Goal: Information Seeking & Learning: Find specific fact

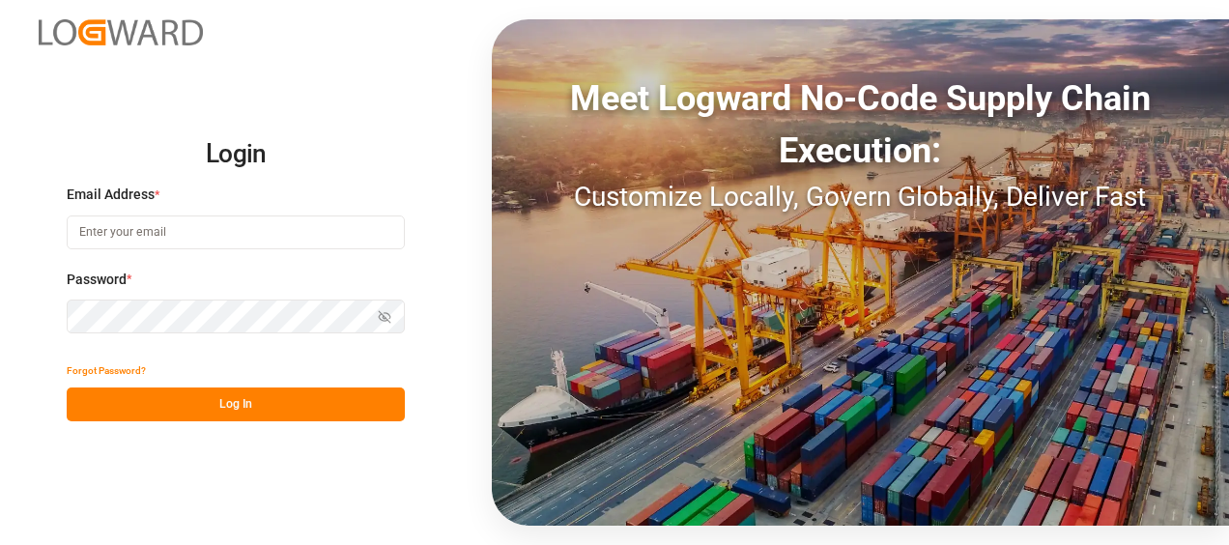
click at [307, 233] on input at bounding box center [236, 233] width 338 height 34
type input "[PERSON_NAME][EMAIL_ADDRESS][PERSON_NAME][DOMAIN_NAME]"
click at [258, 402] on button "Log In" at bounding box center [236, 405] width 338 height 34
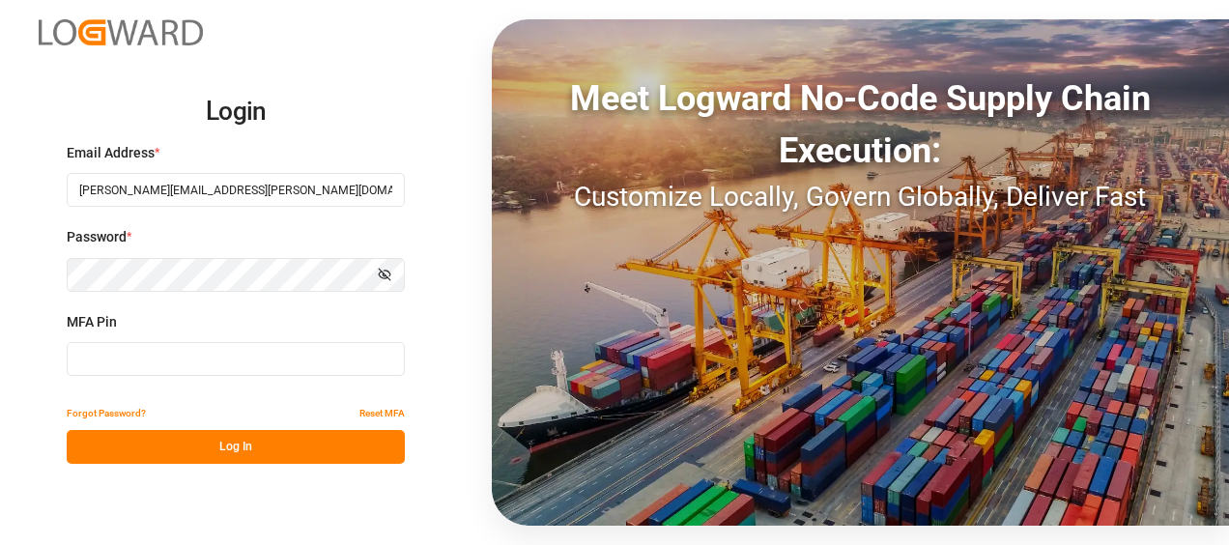
click at [167, 350] on input at bounding box center [236, 359] width 338 height 34
click at [300, 354] on input at bounding box center [236, 359] width 338 height 34
click at [317, 444] on button "Log In" at bounding box center [236, 447] width 338 height 34
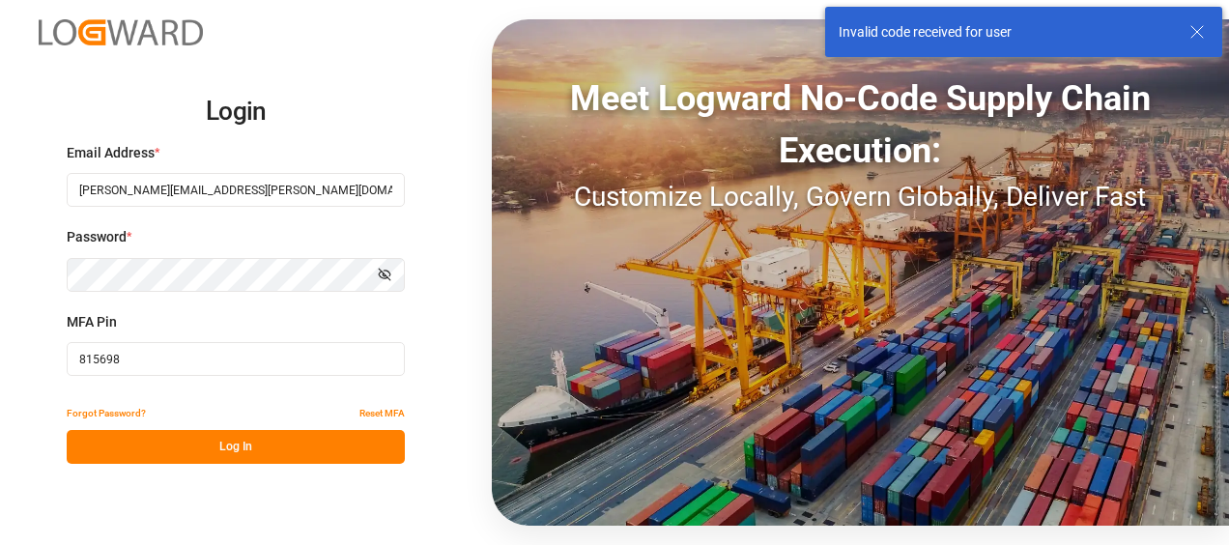
drag, startPoint x: 159, startPoint y: 361, endPoint x: -4, endPoint y: 340, distance: 163.8
click at [0, 340] on html "Login Email Address * camilo.perez@jamindustries.com Password * Show password M…" at bounding box center [614, 272] width 1229 height 545
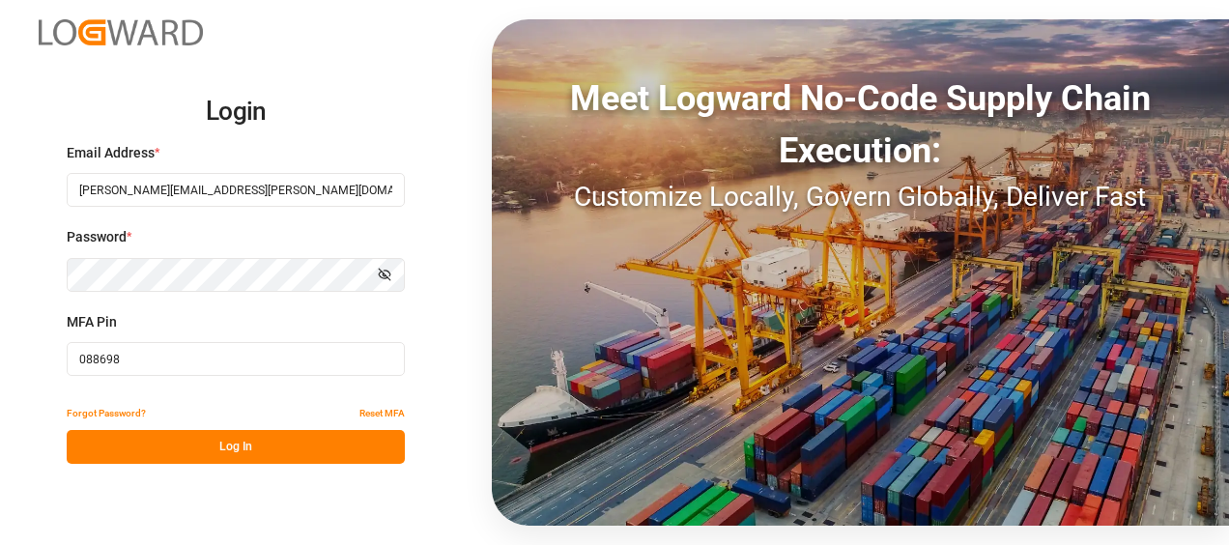
type input "088698"
click at [189, 449] on button "Log In" at bounding box center [236, 447] width 338 height 34
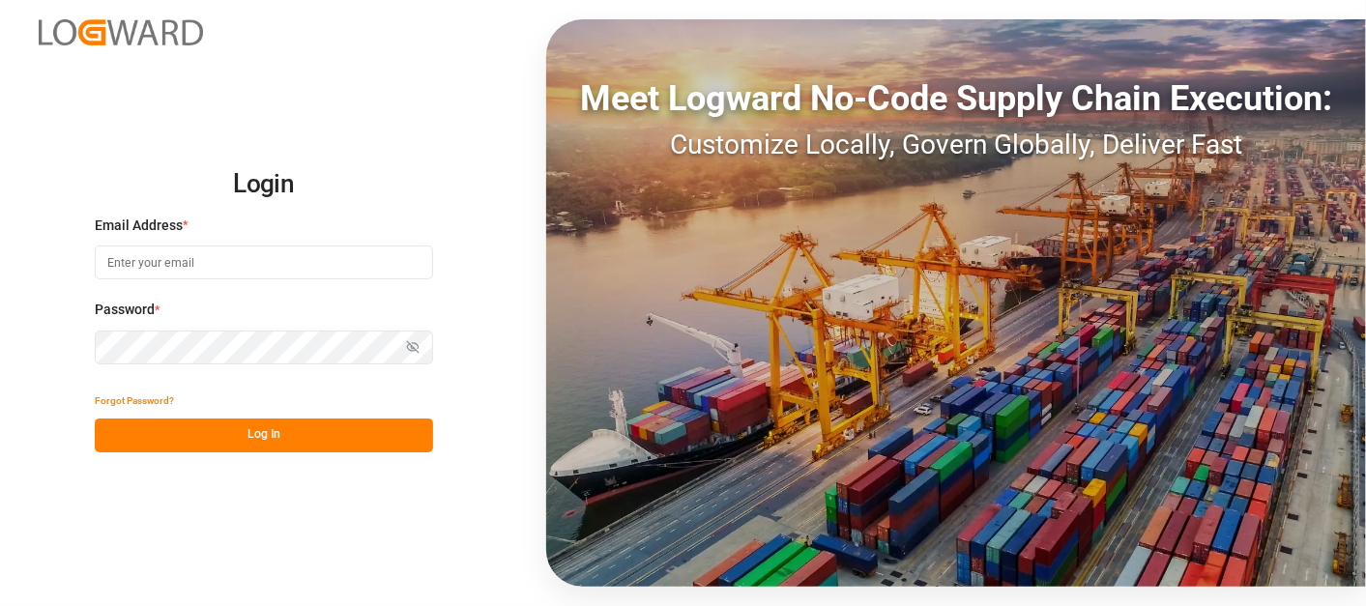
click at [200, 262] on input at bounding box center [264, 262] width 338 height 34
type input "[PERSON_NAME][EMAIL_ADDRESS][PERSON_NAME][DOMAIN_NAME]"
click at [214, 445] on button "Log In" at bounding box center [264, 436] width 338 height 34
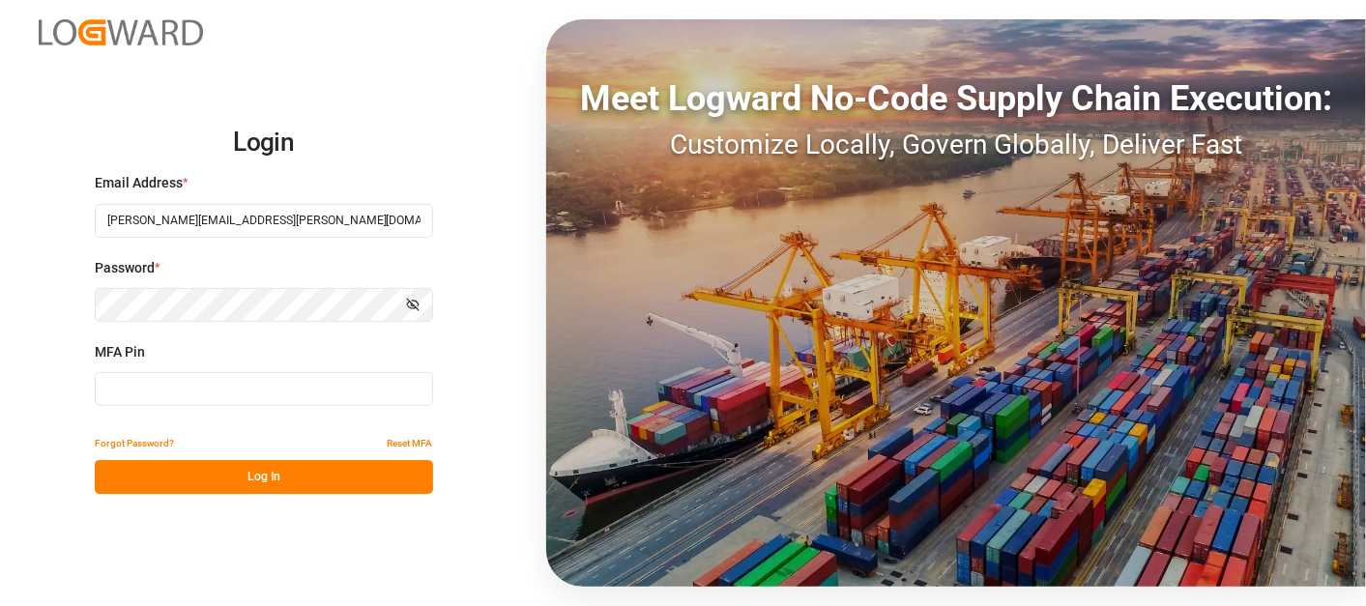
click at [220, 398] on input at bounding box center [264, 389] width 338 height 34
type input "546063"
click at [240, 474] on button "Log In" at bounding box center [264, 477] width 338 height 34
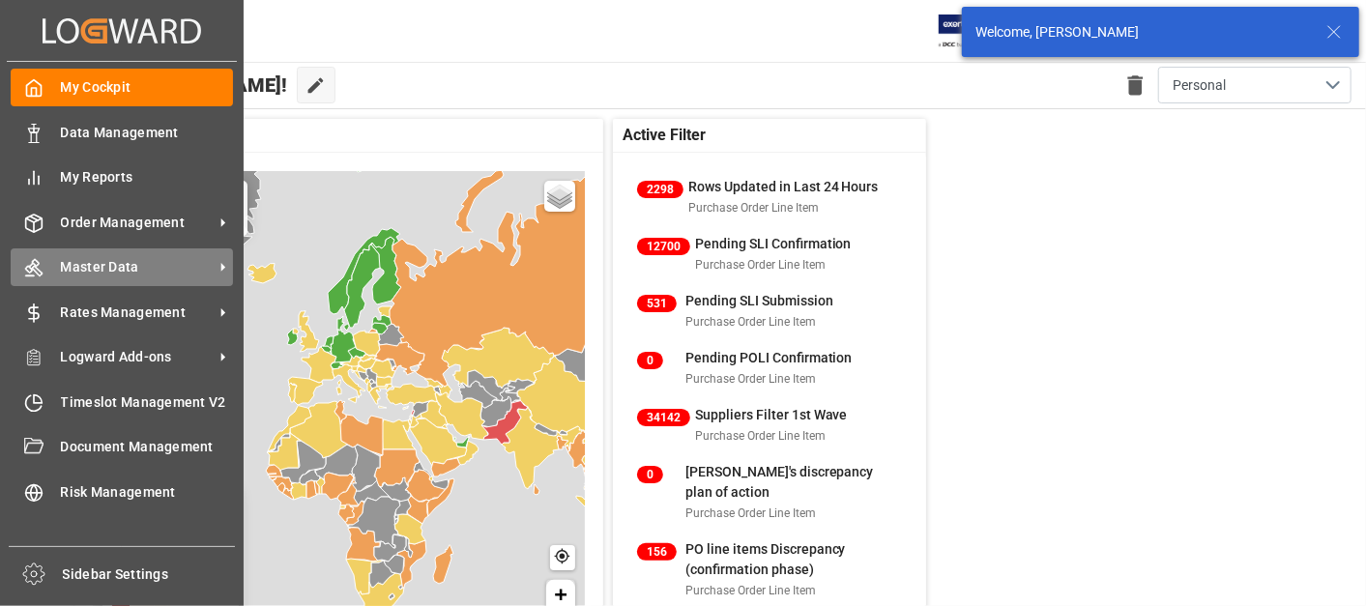
click at [72, 257] on span "Master Data" at bounding box center [137, 267] width 153 height 20
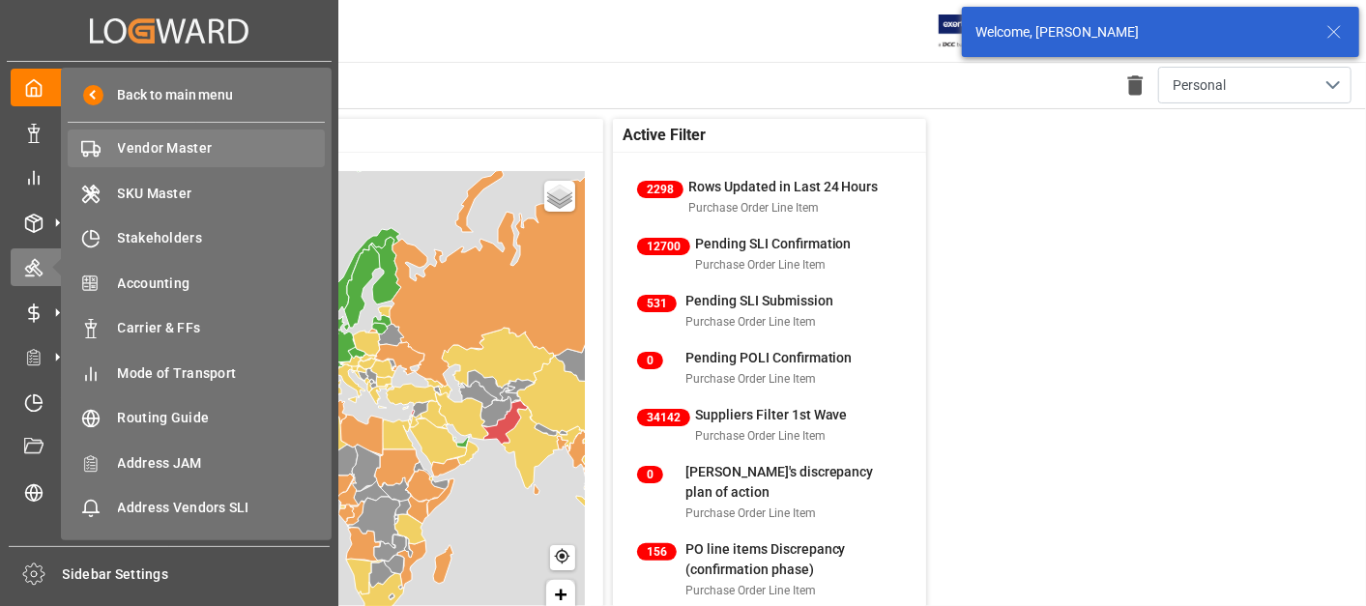
click at [146, 142] on span "Vendor Master" at bounding box center [222, 148] width 208 height 20
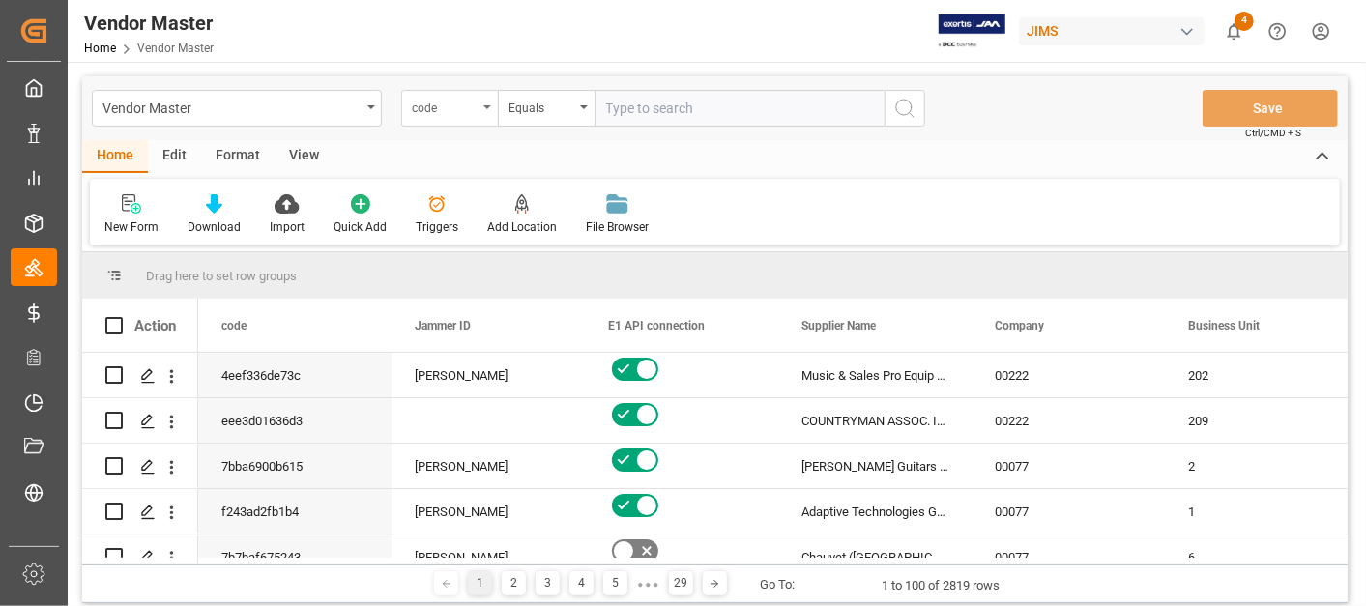
click at [461, 104] on div "code" at bounding box center [445, 106] width 66 height 22
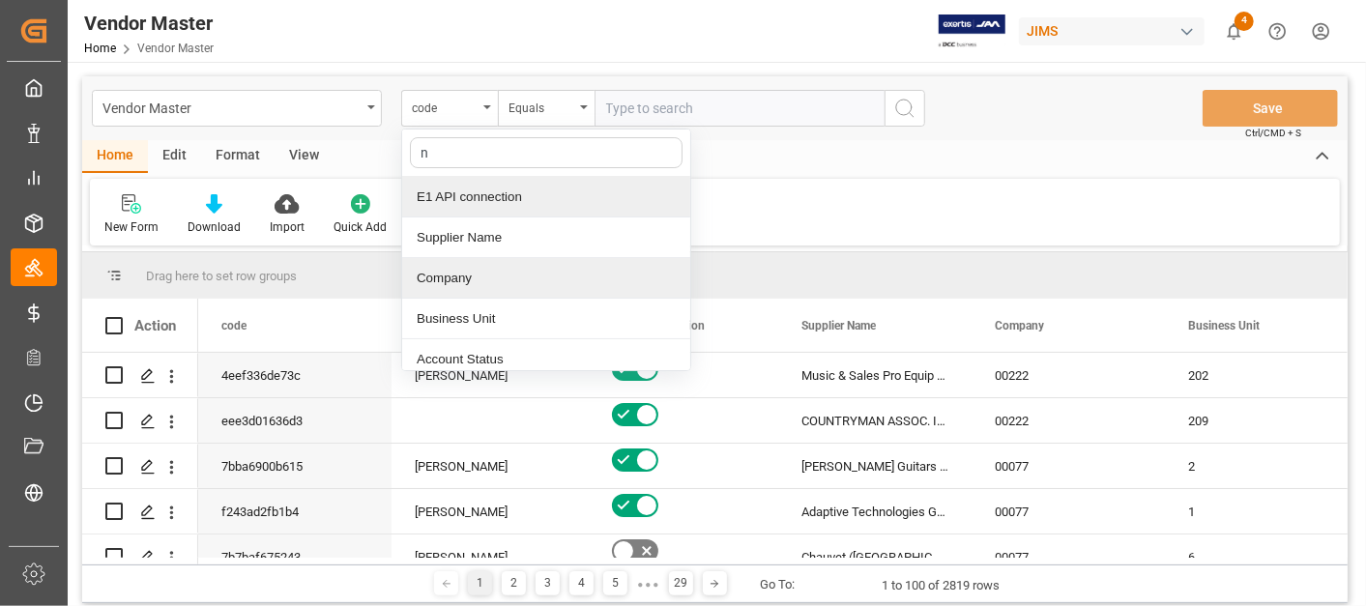
type input "nu"
click at [491, 190] on div "Supplier Number" at bounding box center [546, 197] width 288 height 41
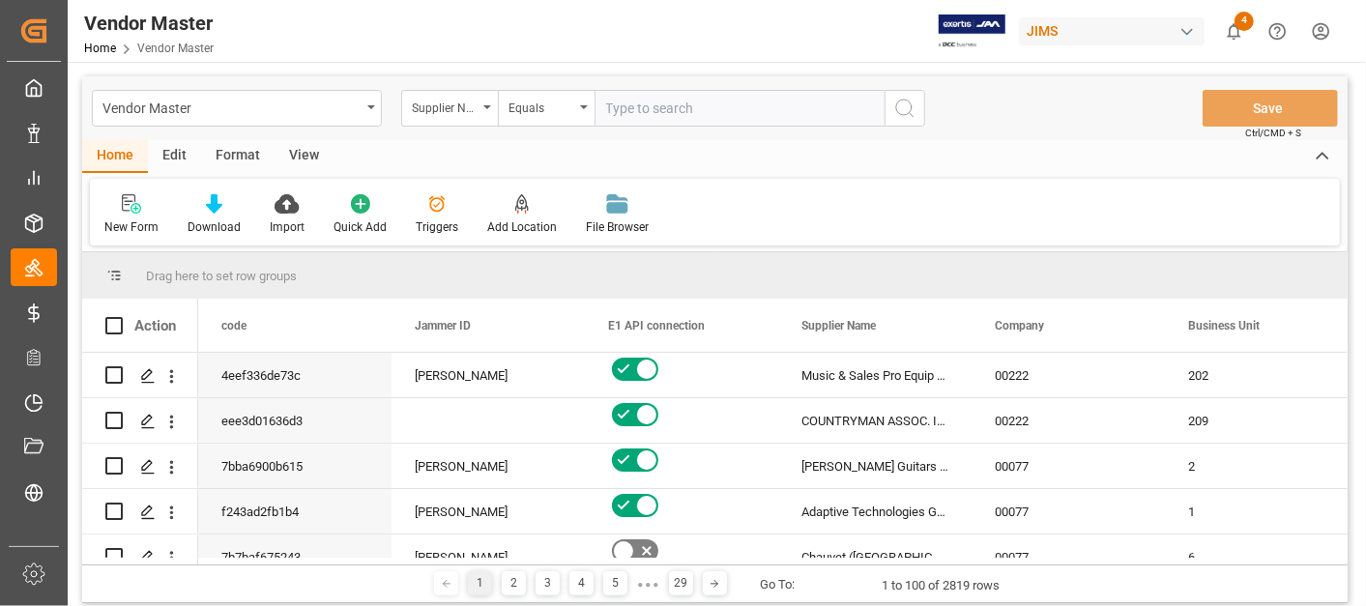
click at [664, 113] on input "text" at bounding box center [739, 108] width 290 height 37
paste input "765858"
type input "765858"
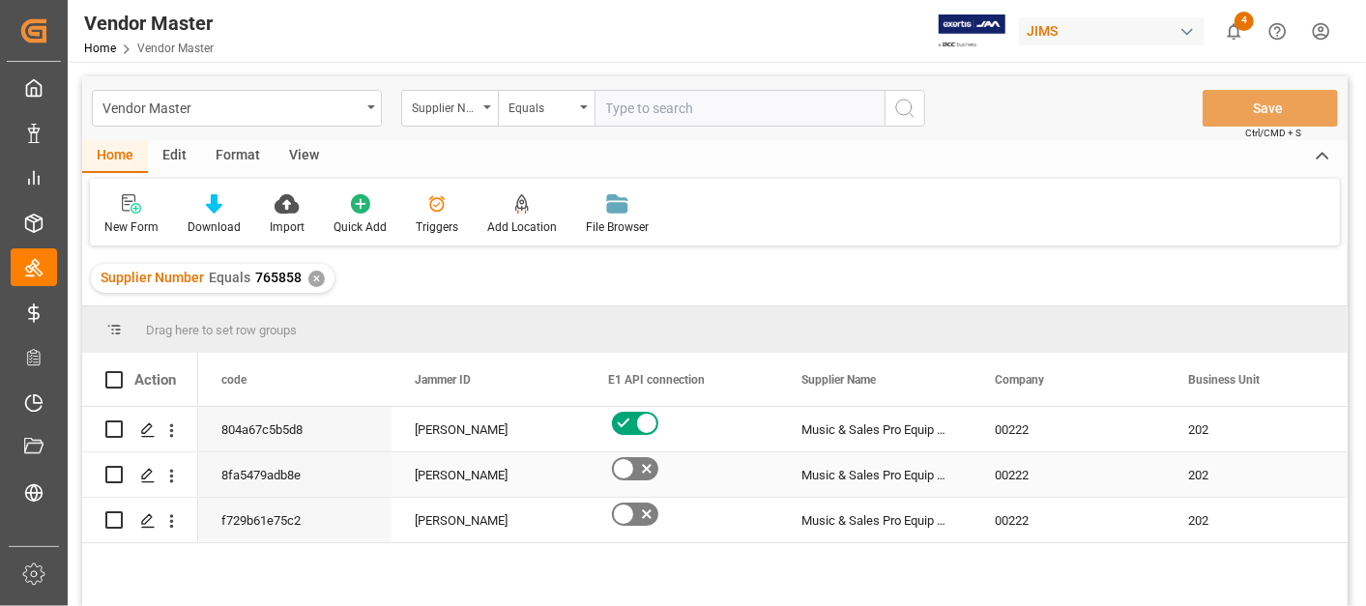
click at [520, 464] on div "[PERSON_NAME]" at bounding box center [488, 475] width 147 height 44
click at [322, 274] on div "Supplier Number Equals 765858 ✕" at bounding box center [213, 278] width 244 height 29
click at [311, 280] on div "✕" at bounding box center [316, 279] width 16 height 16
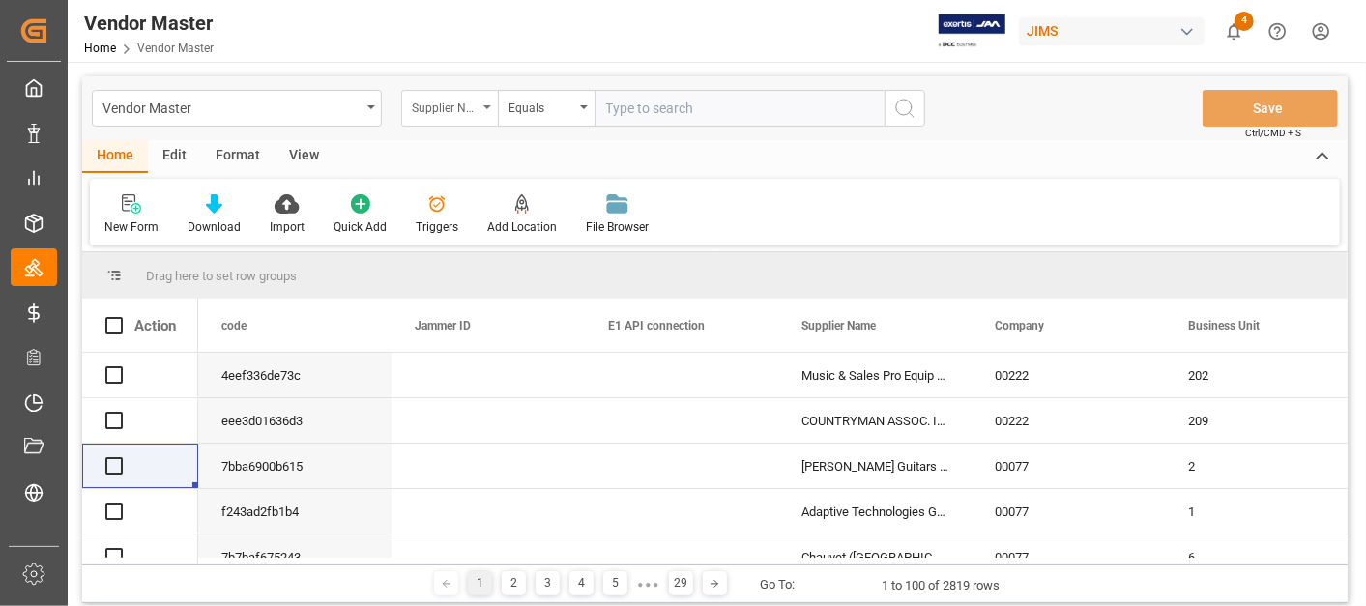
click at [455, 118] on div "Supplier Number" at bounding box center [449, 108] width 97 height 37
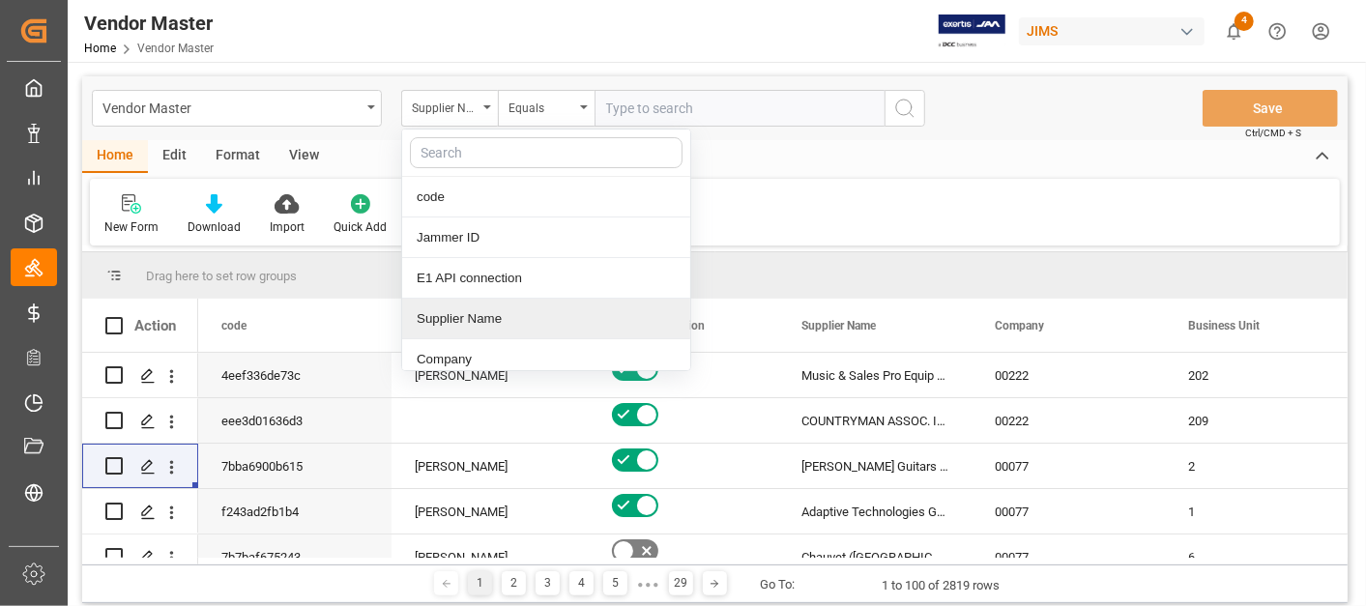
click at [480, 310] on div "Supplier Name" at bounding box center [546, 319] width 288 height 41
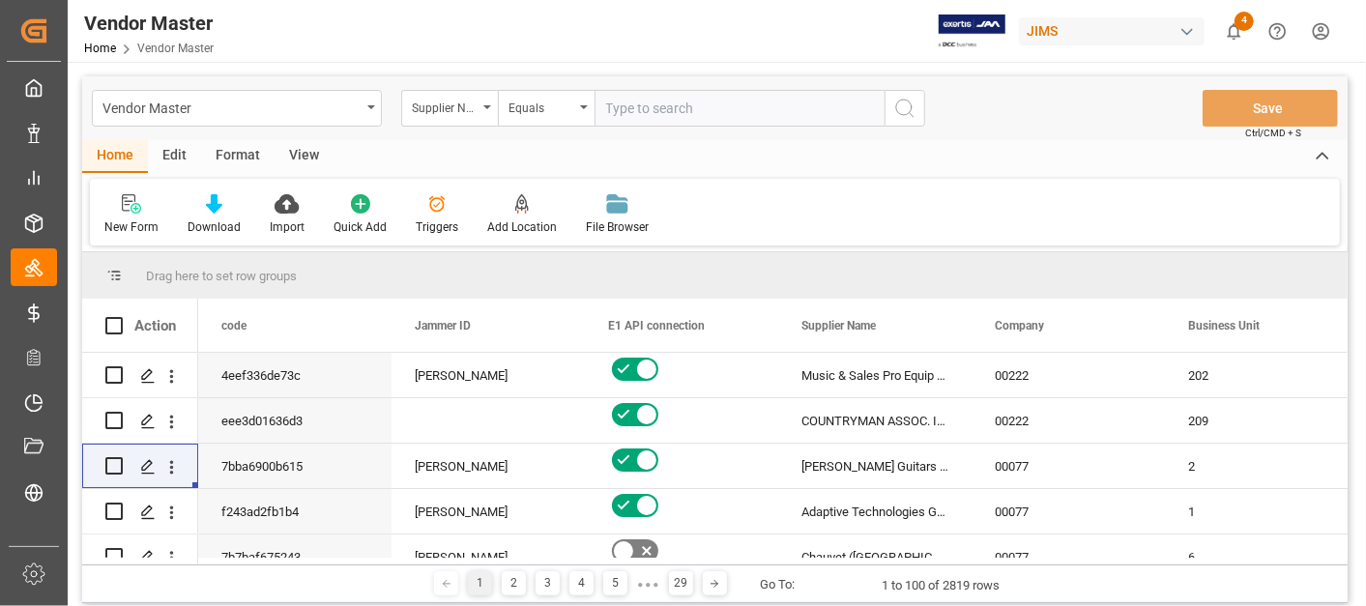
click at [642, 106] on input "text" at bounding box center [739, 108] width 290 height 37
click at [548, 120] on div "Equals" at bounding box center [546, 108] width 97 height 37
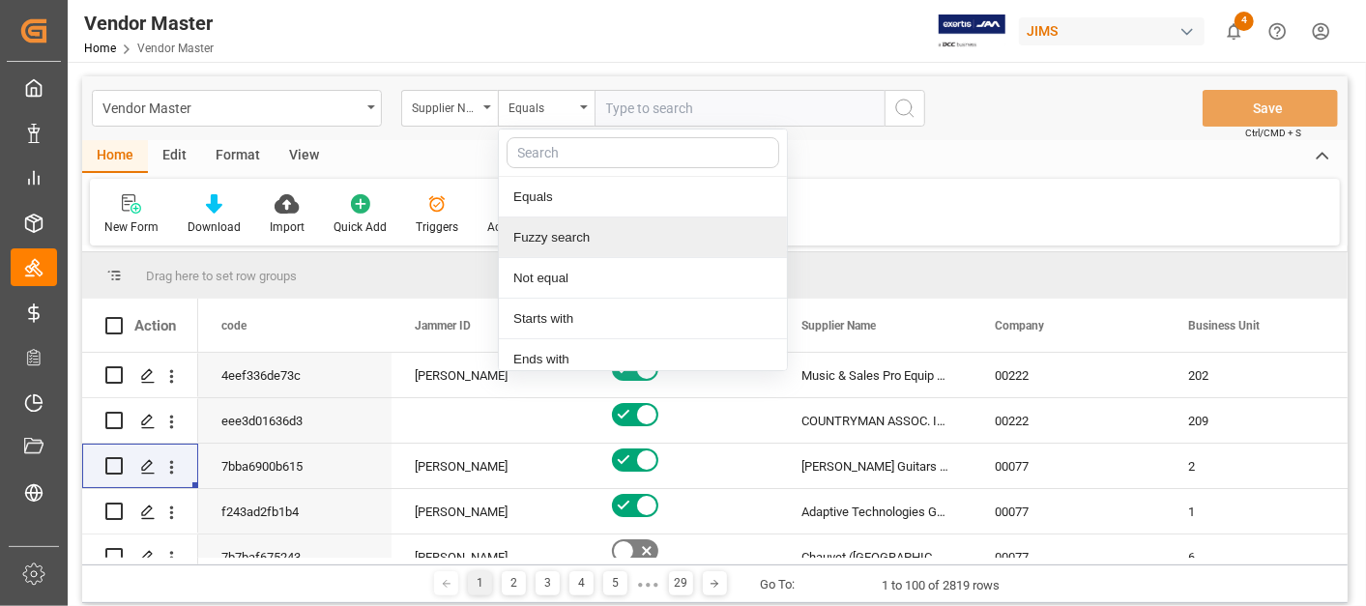
click at [570, 237] on div "Fuzzy search" at bounding box center [643, 237] width 288 height 41
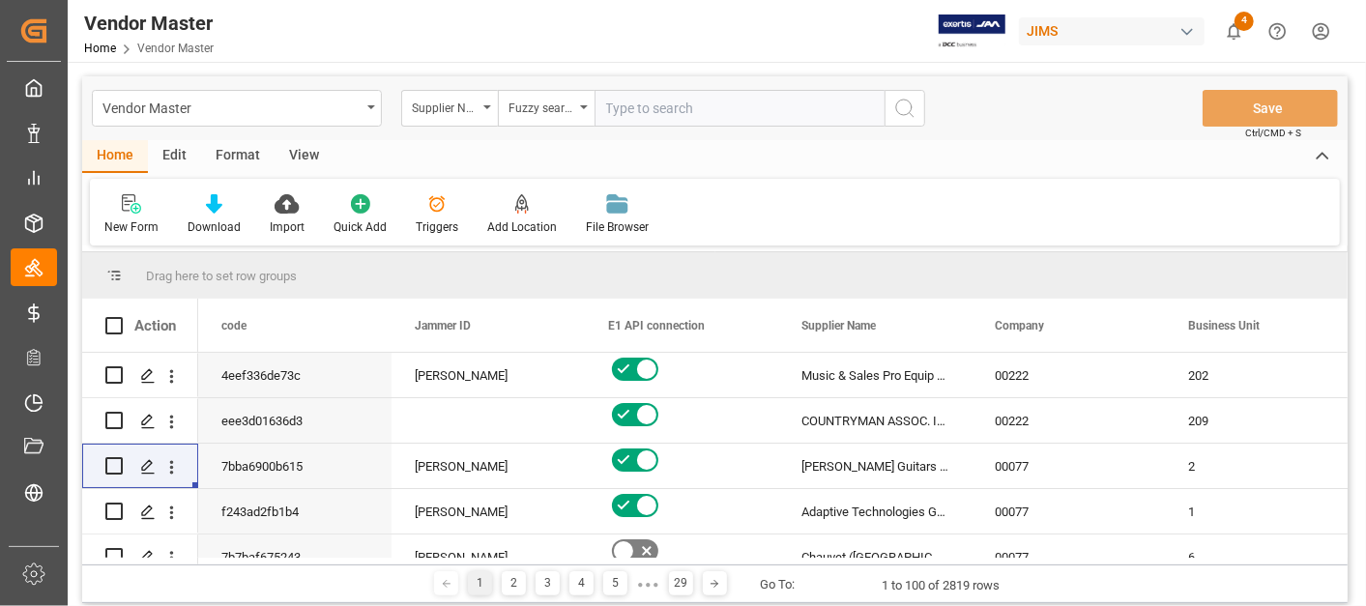
click at [641, 107] on input "text" at bounding box center [739, 108] width 290 height 37
type input "focusrite"
drag, startPoint x: 616, startPoint y: 108, endPoint x: 590, endPoint y: 132, distance: 35.6
click at [590, 132] on div "Vendor Master Supplier Name Fuzzy search focusrite Save Ctrl/CMD + S" at bounding box center [714, 108] width 1265 height 64
click at [903, 107] on icon "search button" at bounding box center [904, 108] width 23 height 23
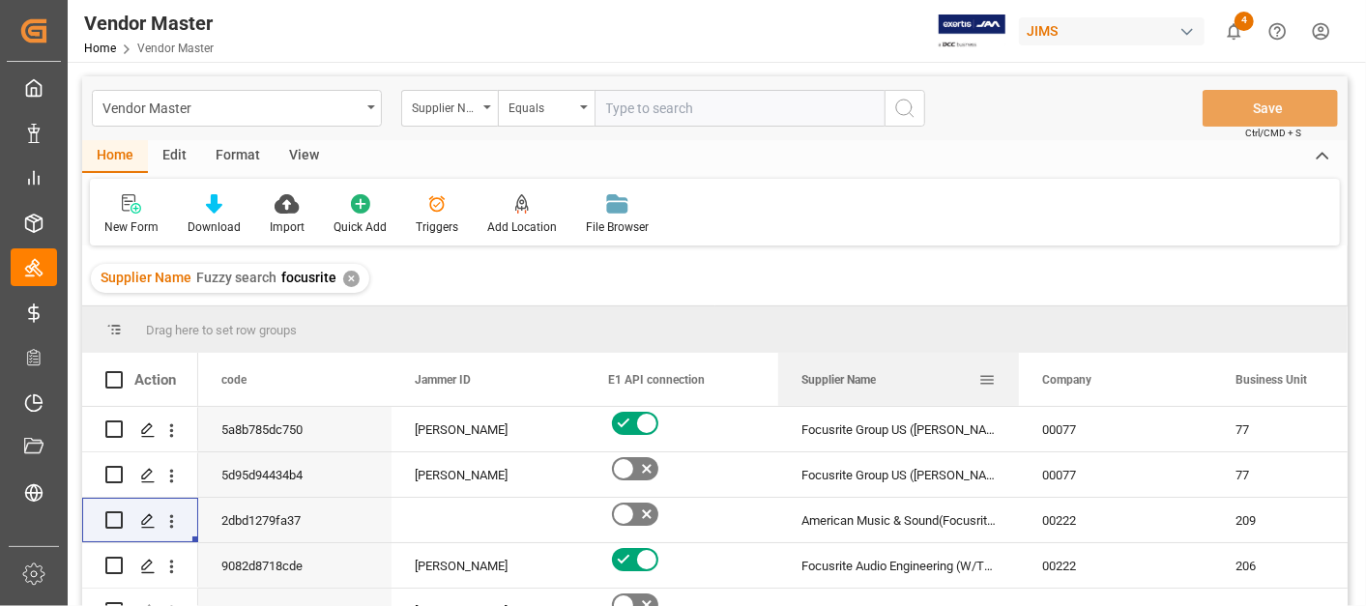
drag, startPoint x: 968, startPoint y: 379, endPoint x: 1031, endPoint y: 377, distance: 62.9
click at [1023, 377] on div at bounding box center [1019, 379] width 8 height 53
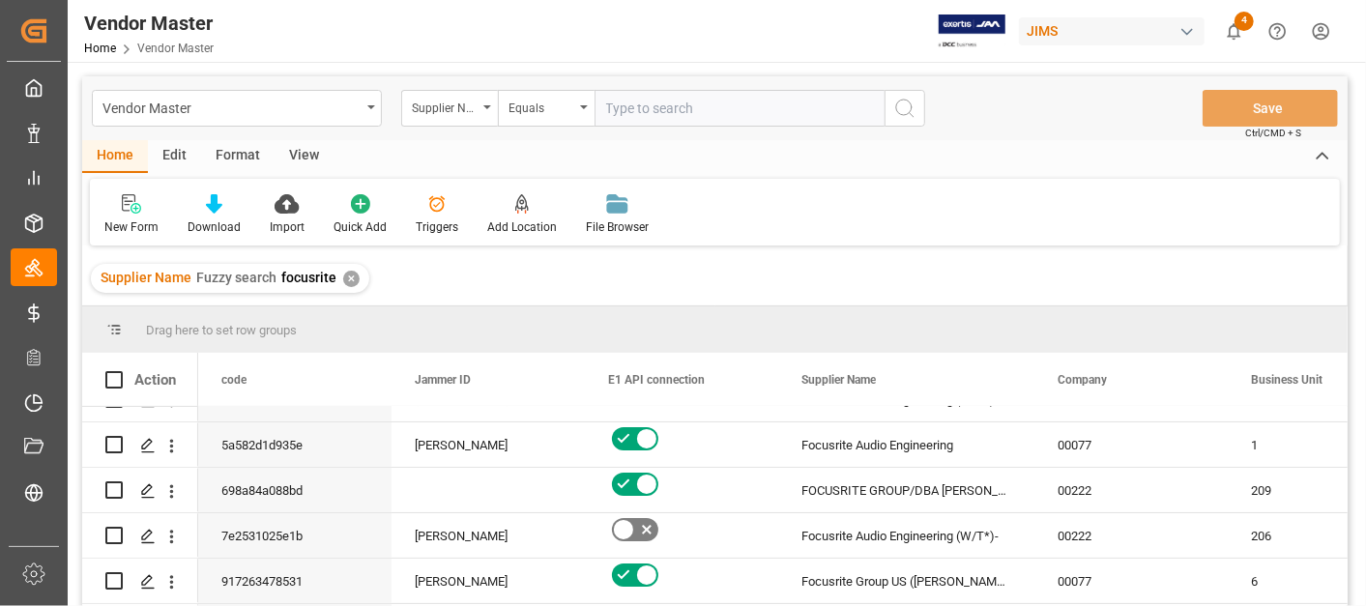
scroll to position [173, 0]
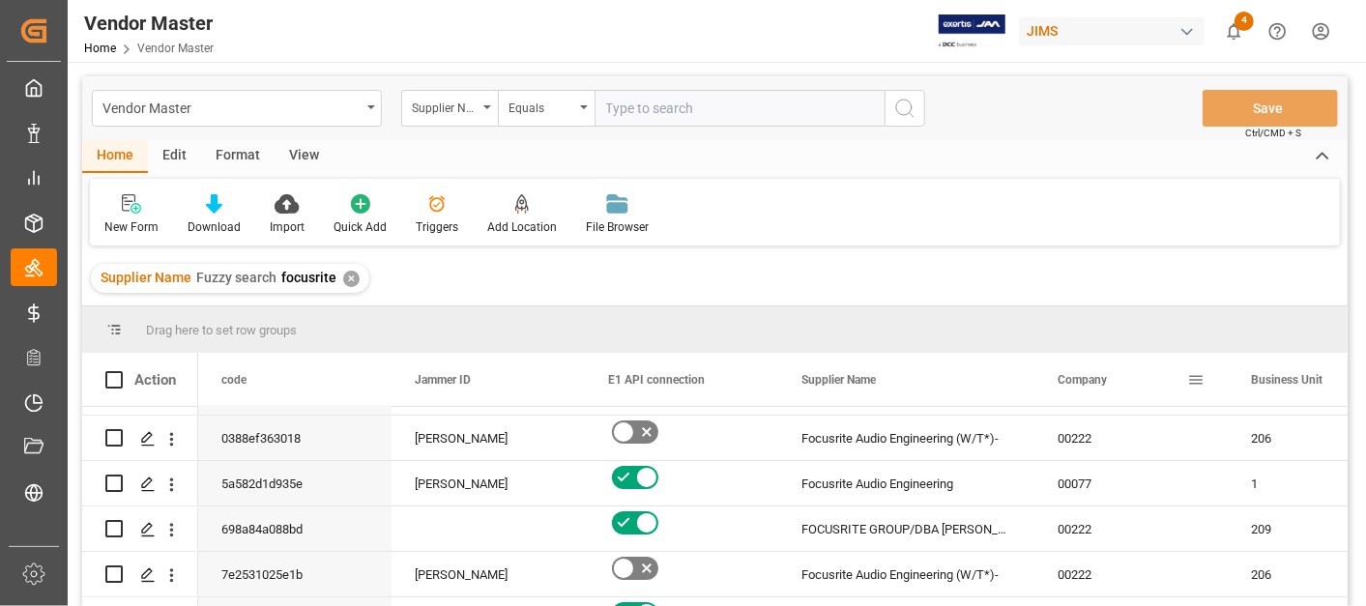
click at [1199, 378] on span at bounding box center [1195, 379] width 17 height 17
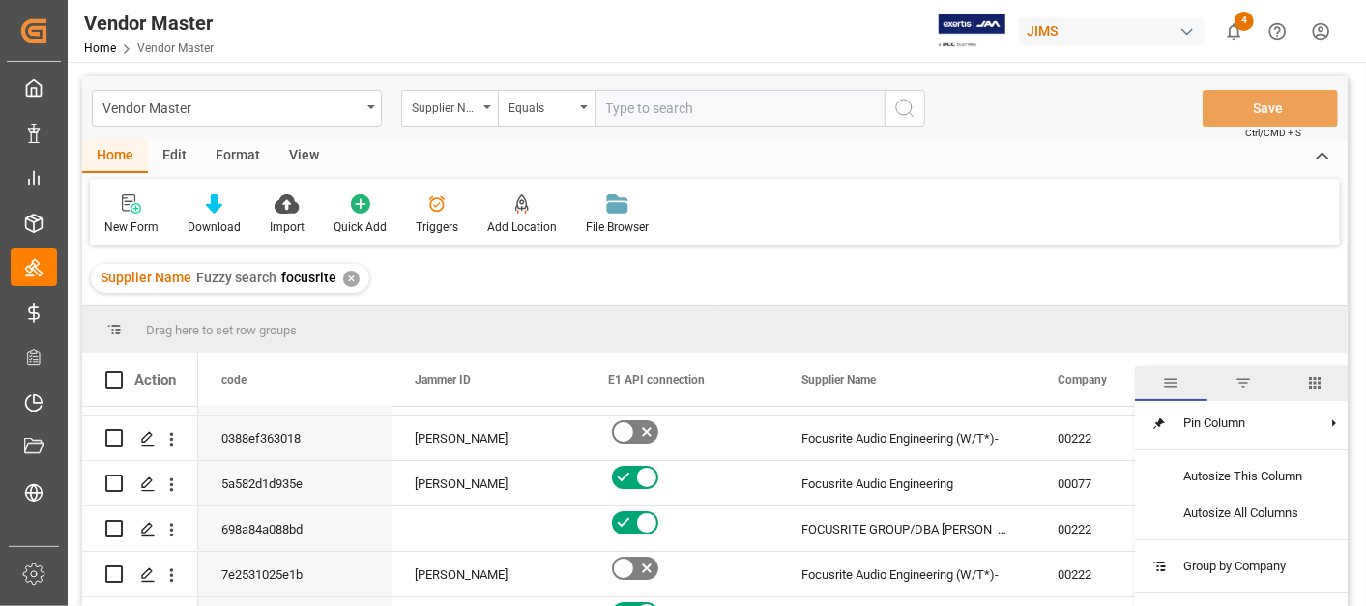
click at [1243, 387] on span "filter" at bounding box center [1242, 382] width 17 height 17
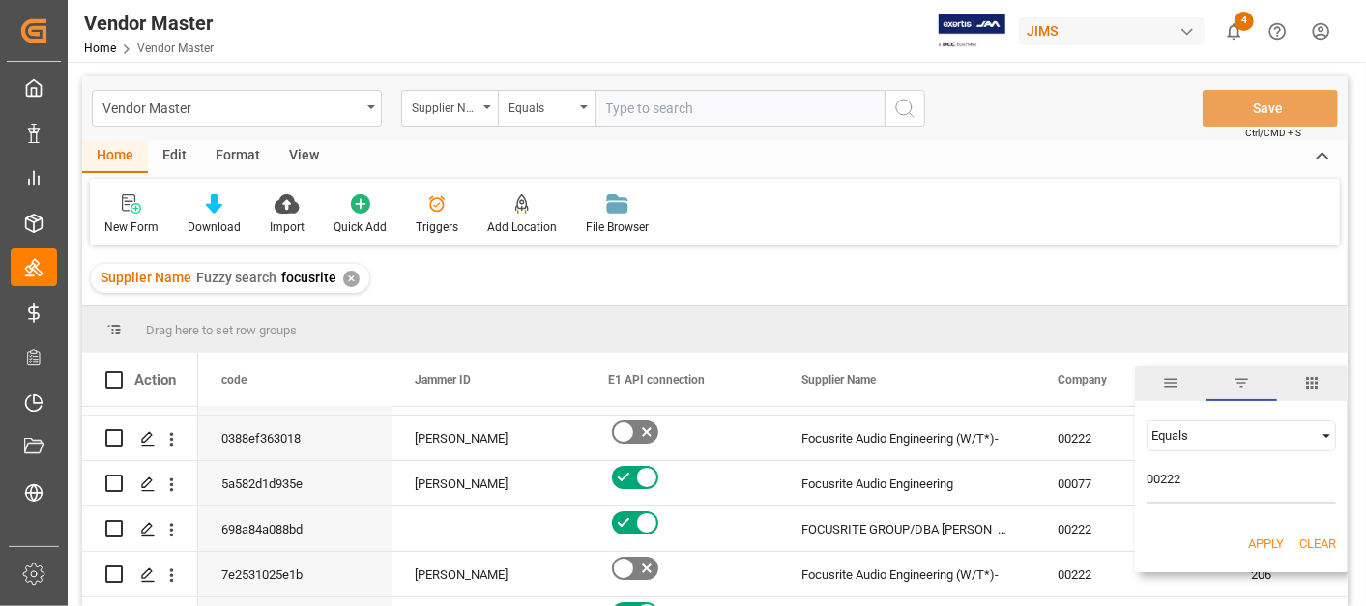
type input "00222"
click at [1263, 545] on button "Apply" at bounding box center [1266, 543] width 36 height 19
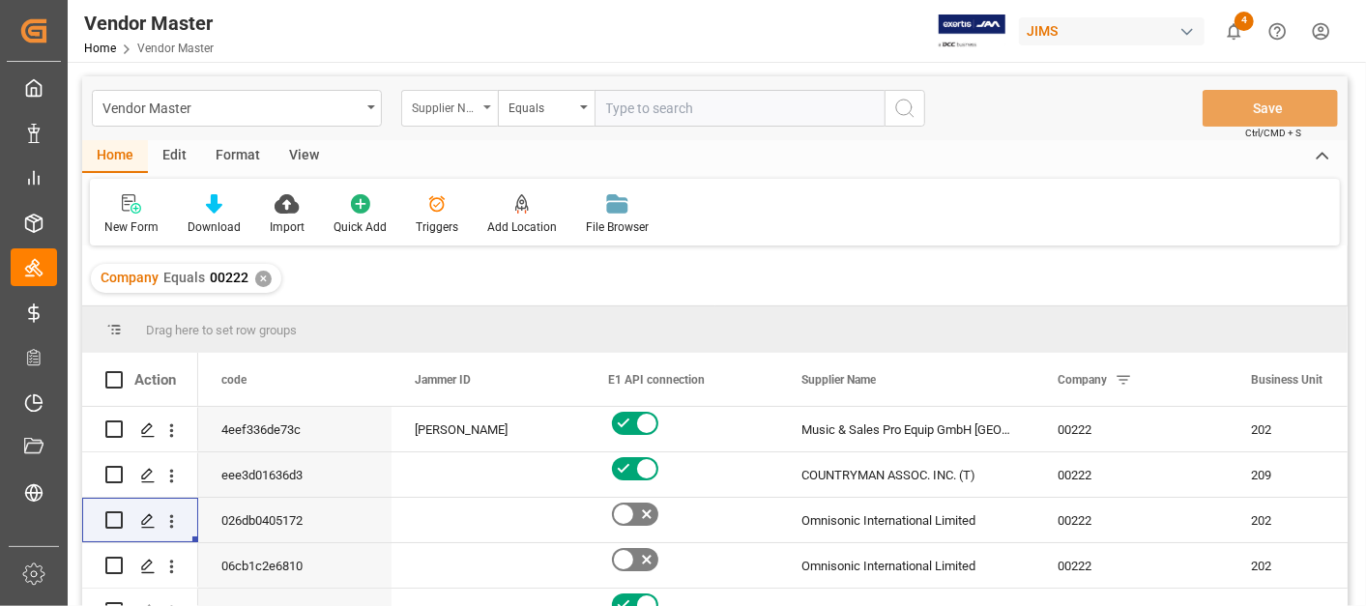
click at [476, 113] on div "Supplier Name" at bounding box center [445, 106] width 66 height 22
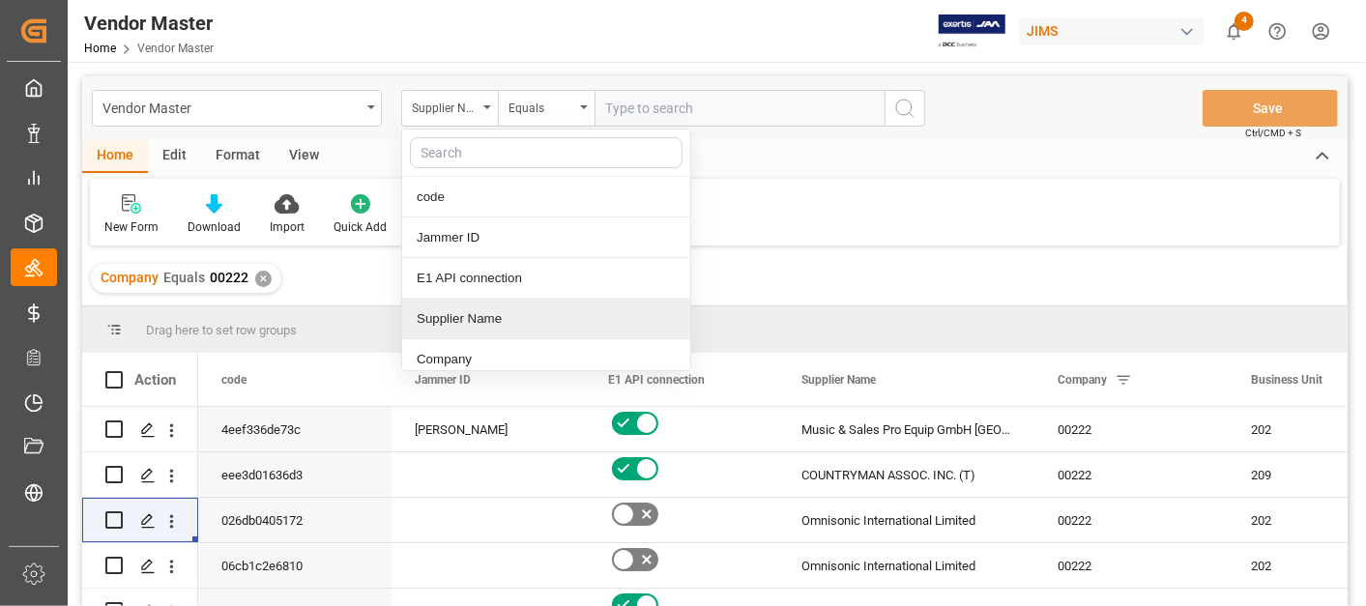
click at [503, 309] on div "Supplier Name" at bounding box center [546, 319] width 288 height 41
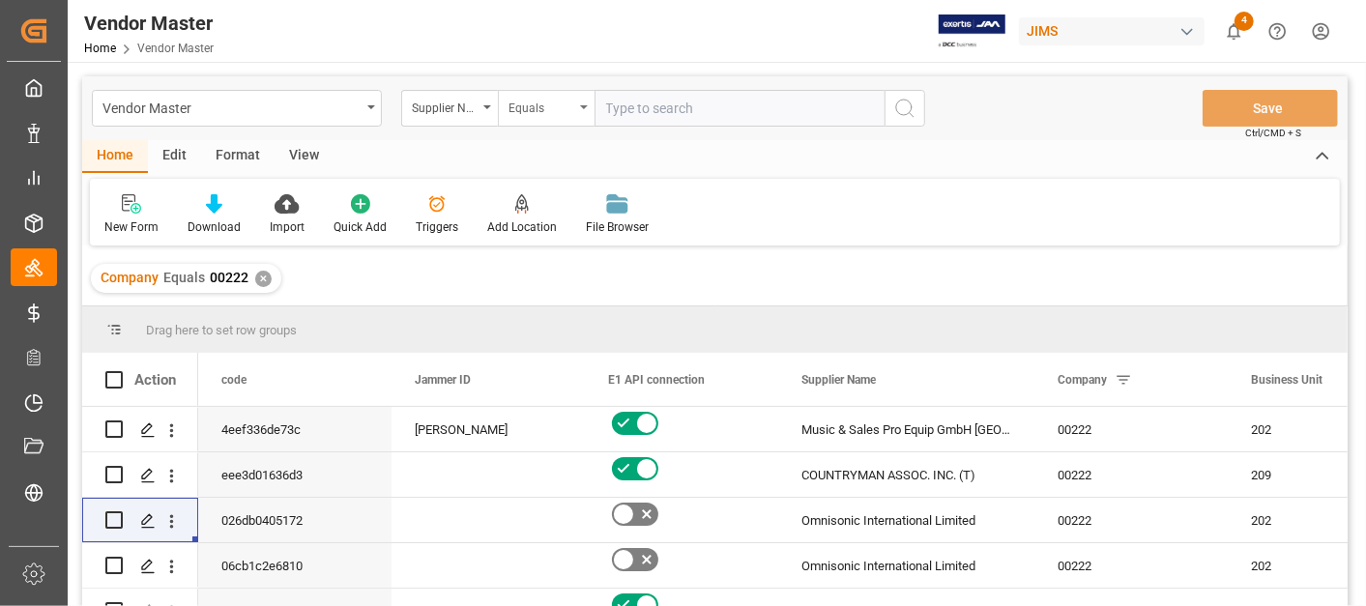
click at [529, 104] on div "Equals" at bounding box center [541, 106] width 66 height 22
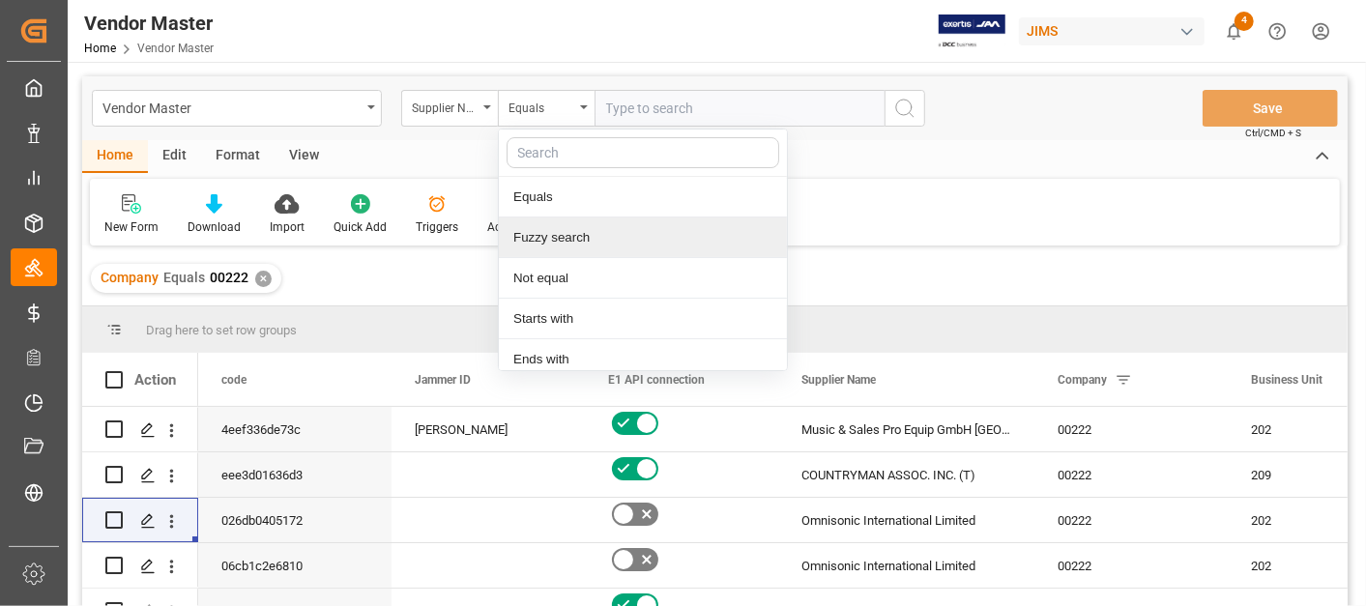
click at [563, 228] on div "Fuzzy search" at bounding box center [643, 237] width 288 height 41
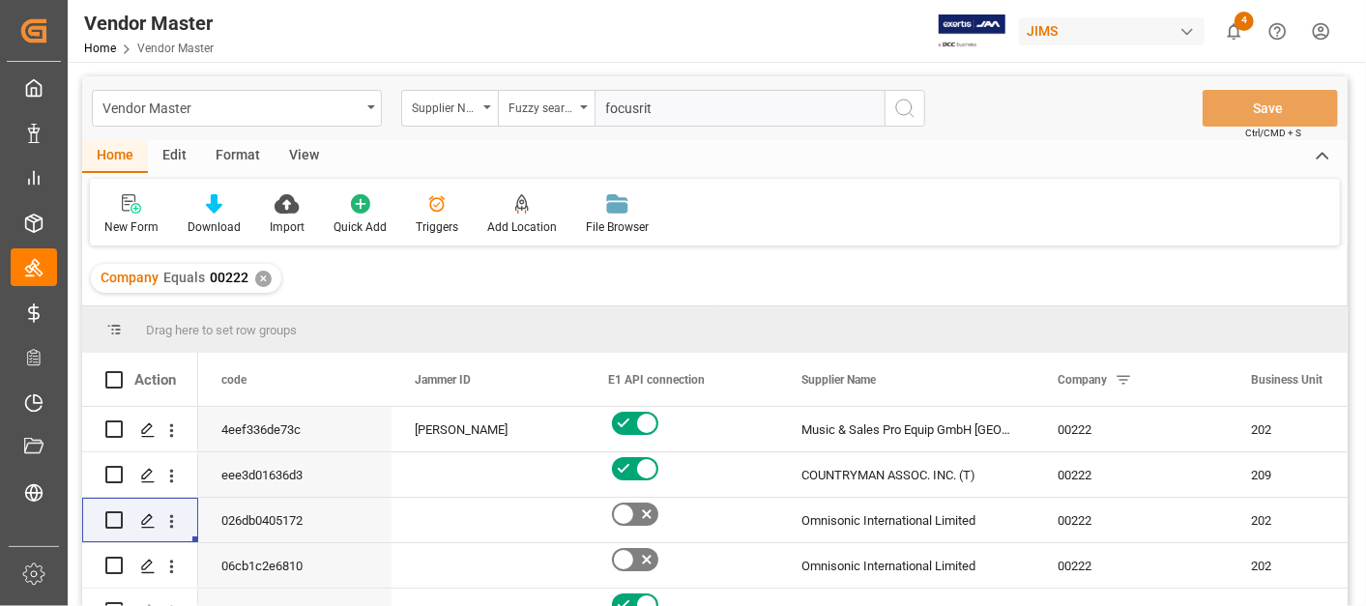
type input "focusrite"
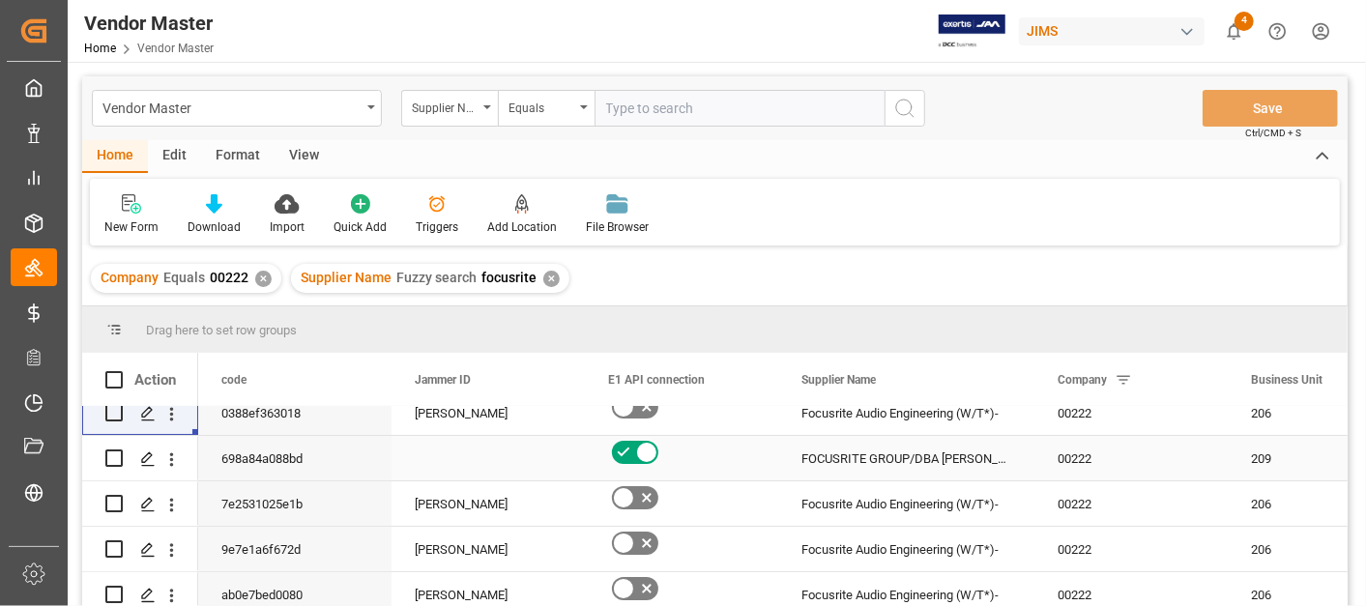
scroll to position [215, 0]
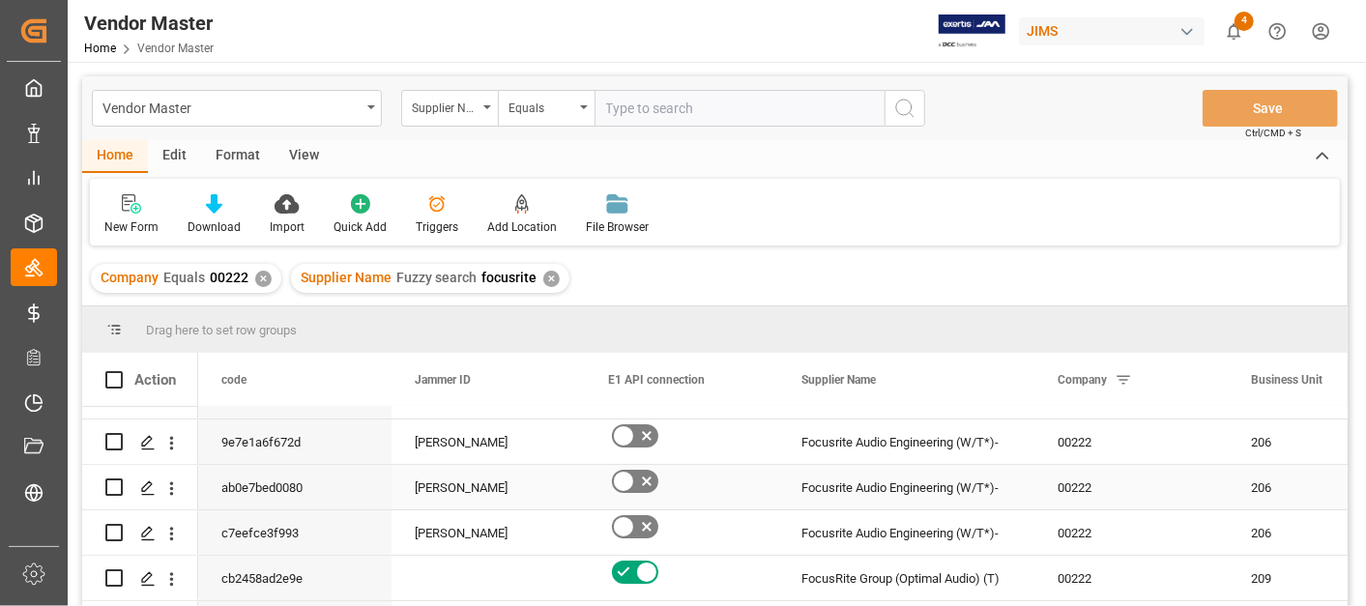
click at [1084, 475] on div "00222" at bounding box center [1130, 487] width 193 height 44
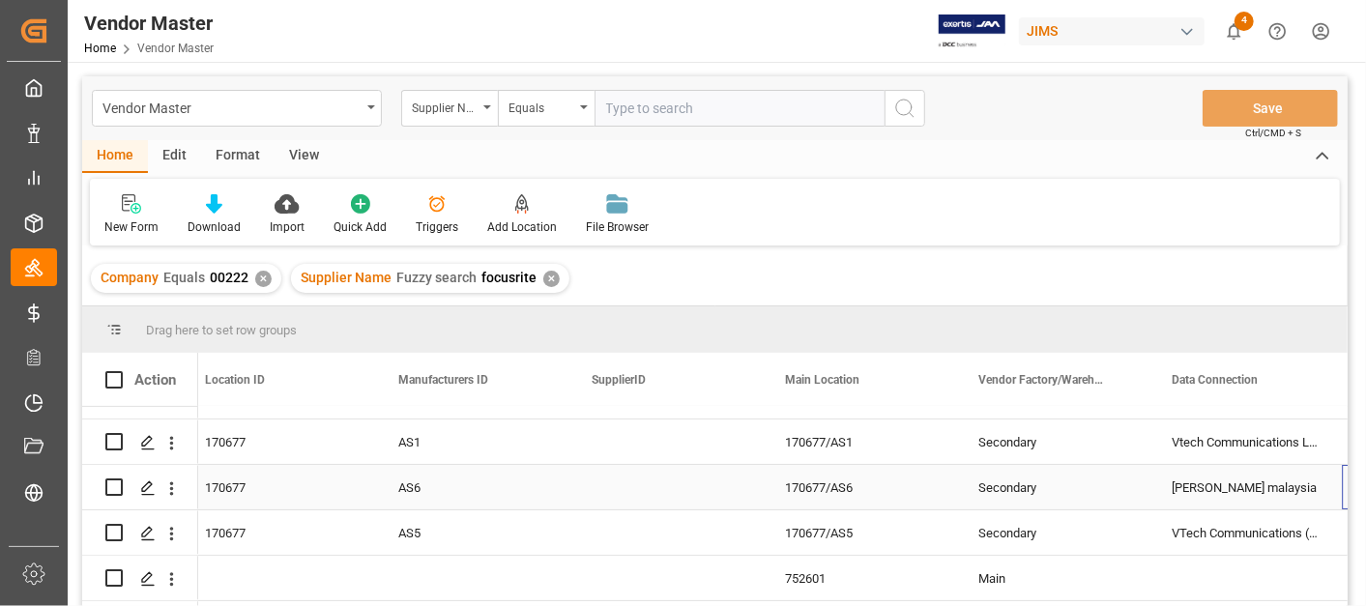
scroll to position [0, 2399]
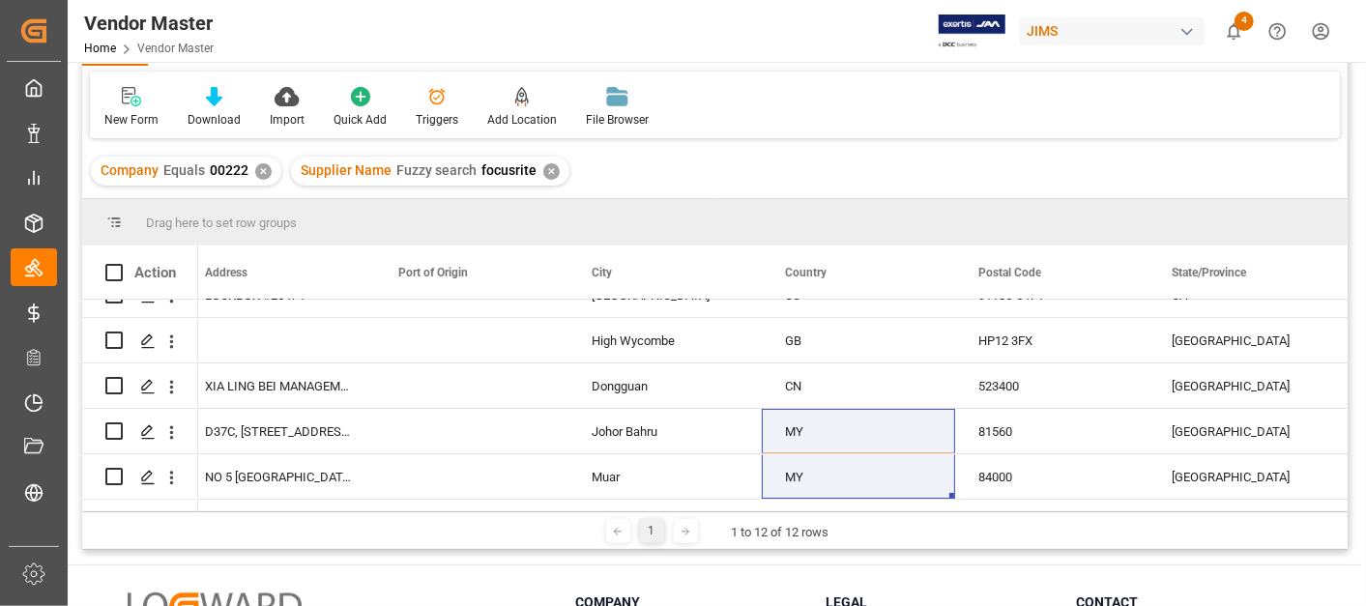
click at [544, 172] on div "✕" at bounding box center [551, 171] width 16 height 16
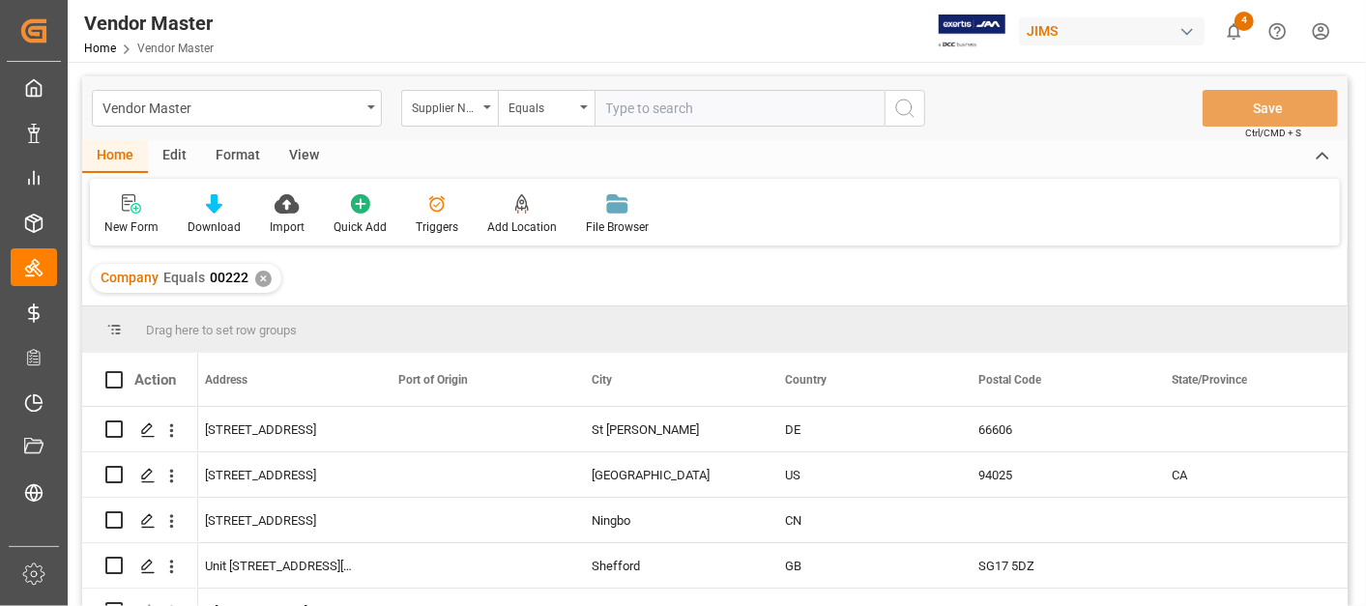
click at [637, 108] on input "text" at bounding box center [739, 108] width 290 height 37
click at [524, 103] on div "Equals" at bounding box center [541, 106] width 66 height 22
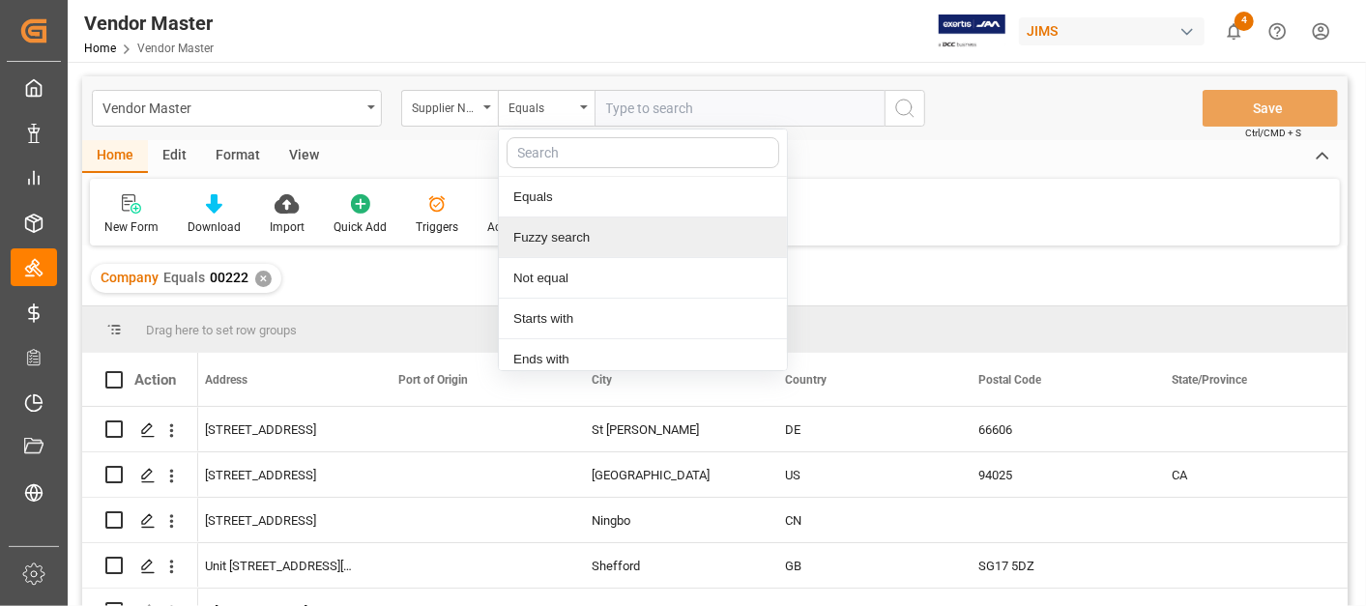
click at [553, 230] on div "Fuzzy search" at bounding box center [643, 237] width 288 height 41
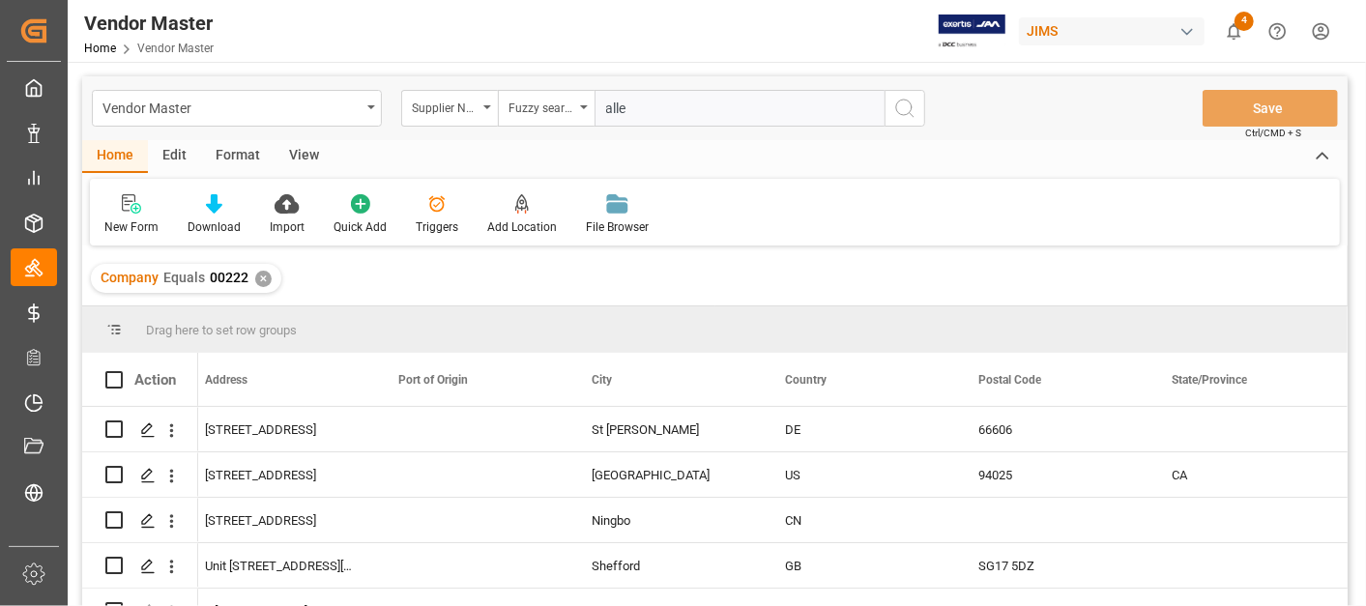
type input "[PERSON_NAME]"
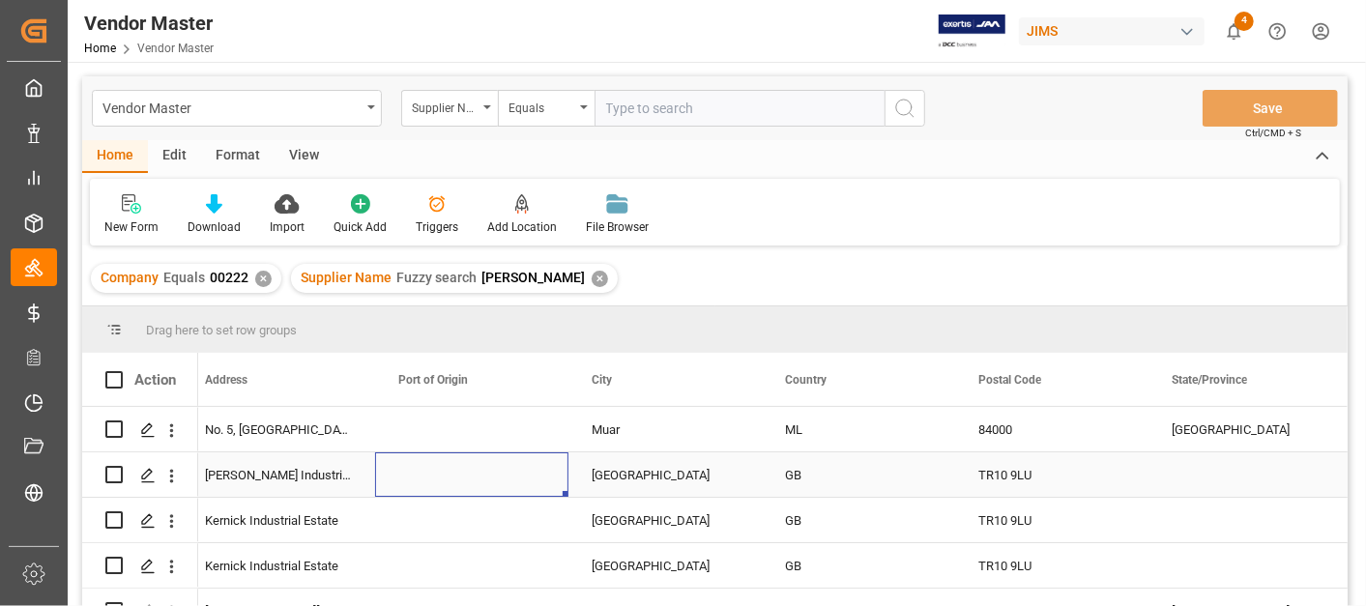
click at [483, 473] on div "Press SPACE to select this row." at bounding box center [471, 474] width 193 height 44
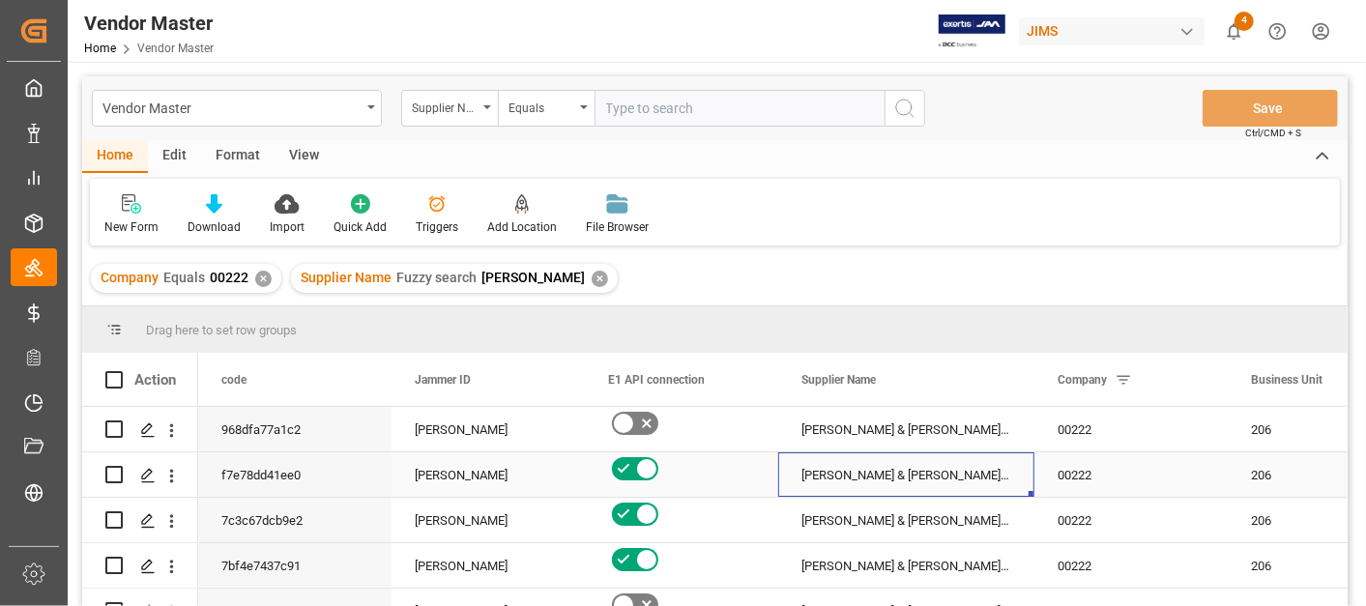
click at [871, 472] on div "[PERSON_NAME] & [PERSON_NAME] (US funds [GEOGRAPHIC_DATA]) (W/T*)" at bounding box center [906, 474] width 256 height 44
click at [110, 475] on input "Press Space to toggle row selection (unchecked)" at bounding box center [113, 474] width 17 height 17
checkbox input "true"
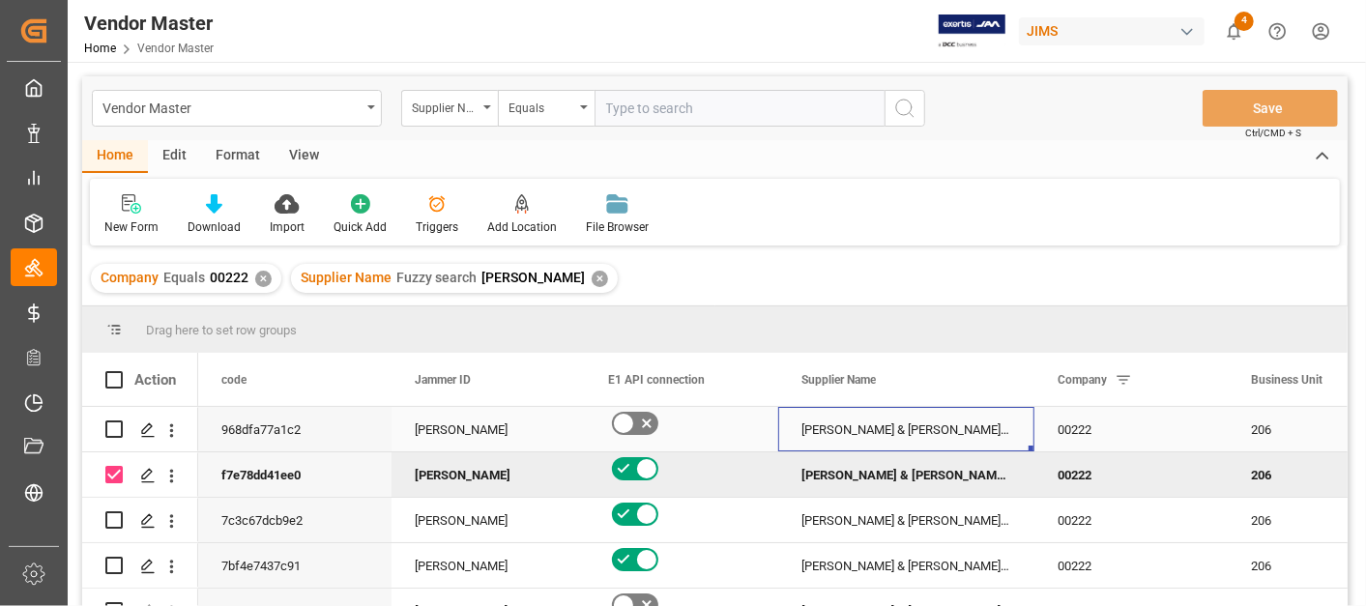
click at [824, 432] on div "[PERSON_NAME] & [PERSON_NAME] (US funds [GEOGRAPHIC_DATA]) (W/T*)" at bounding box center [906, 429] width 256 height 44
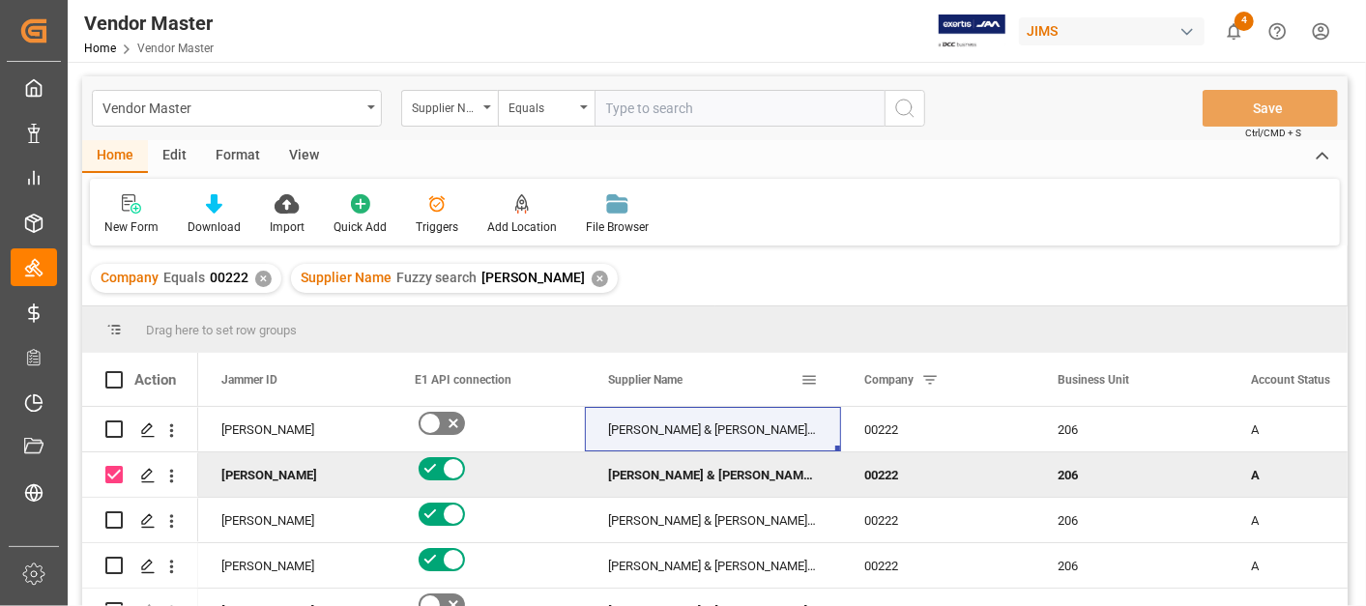
click at [592, 278] on div "✕" at bounding box center [600, 279] width 16 height 16
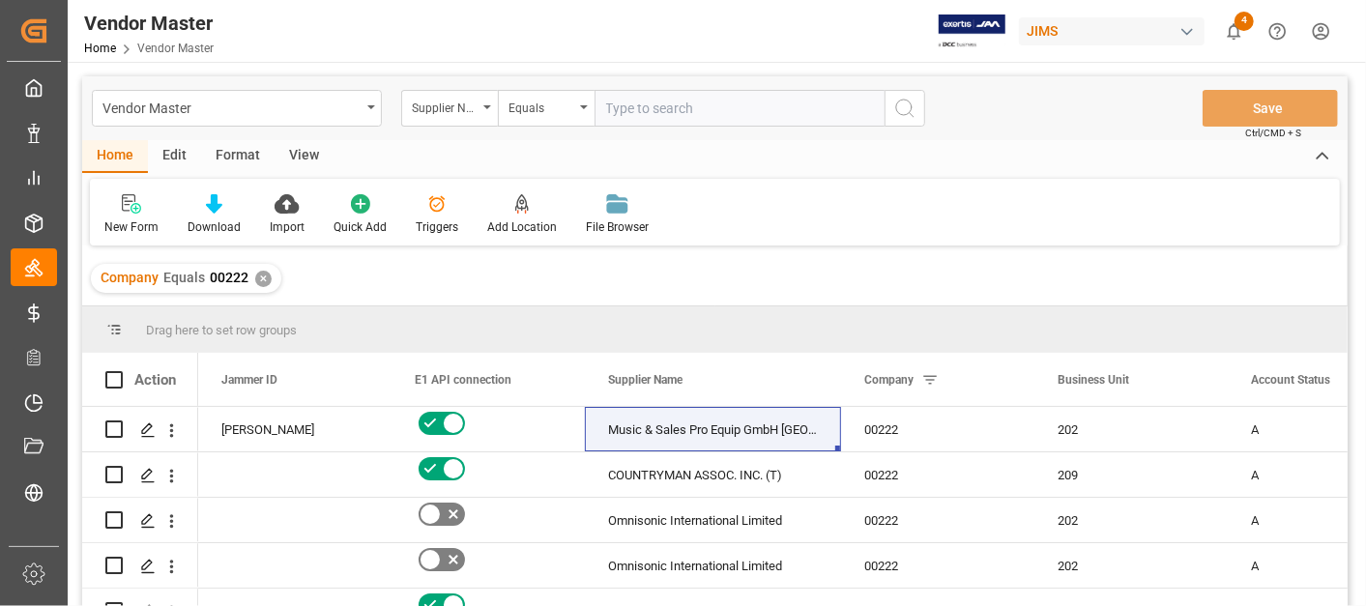
click at [654, 114] on input "text" at bounding box center [739, 108] width 290 height 37
click at [539, 121] on div "Equals" at bounding box center [546, 108] width 97 height 37
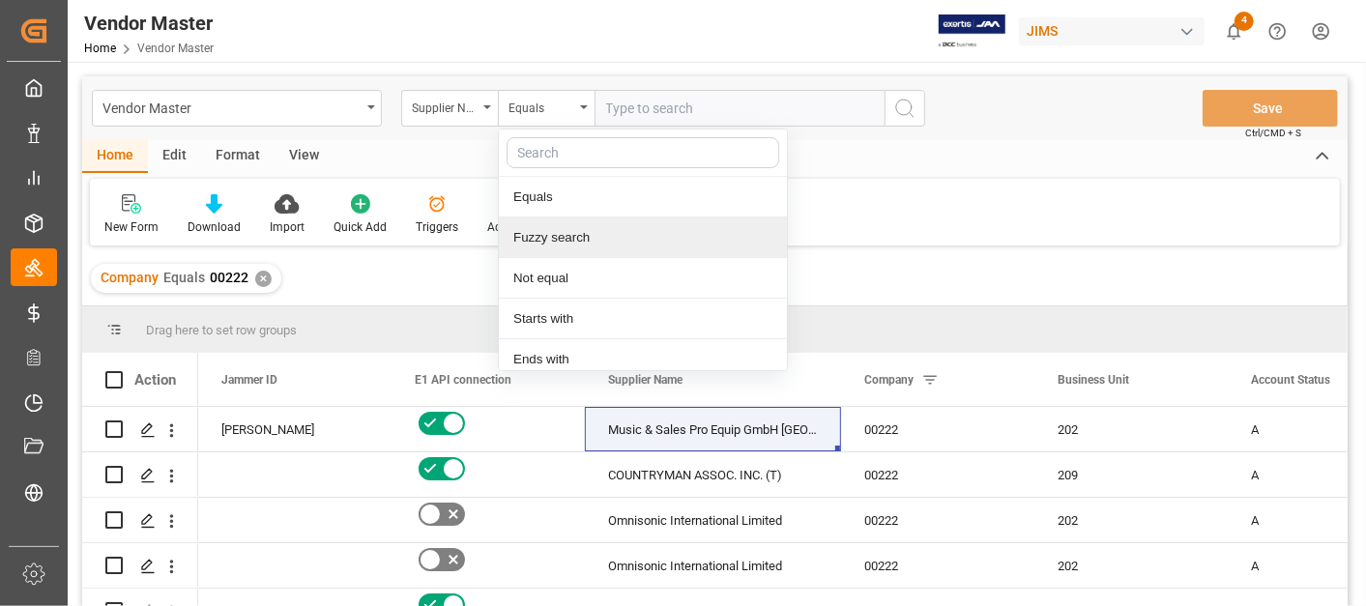
click at [565, 226] on div "Fuzzy search" at bounding box center [643, 237] width 288 height 41
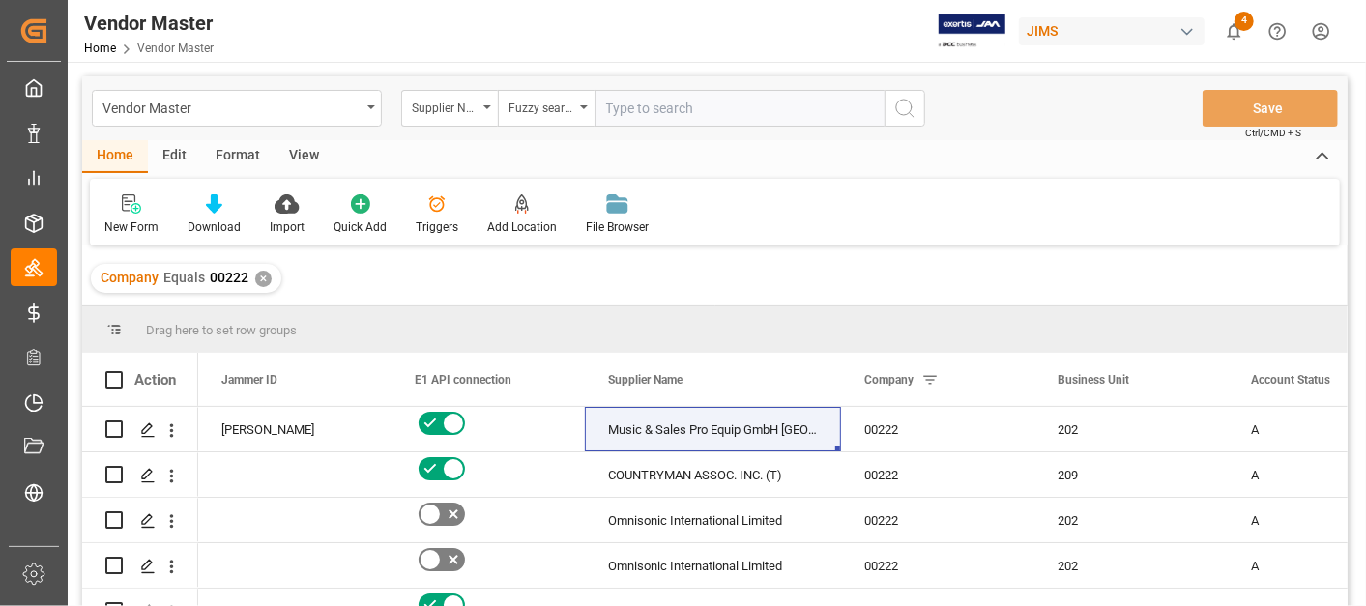
click at [646, 117] on input "text" at bounding box center [739, 108] width 290 height 37
type input "[PERSON_NAME]"
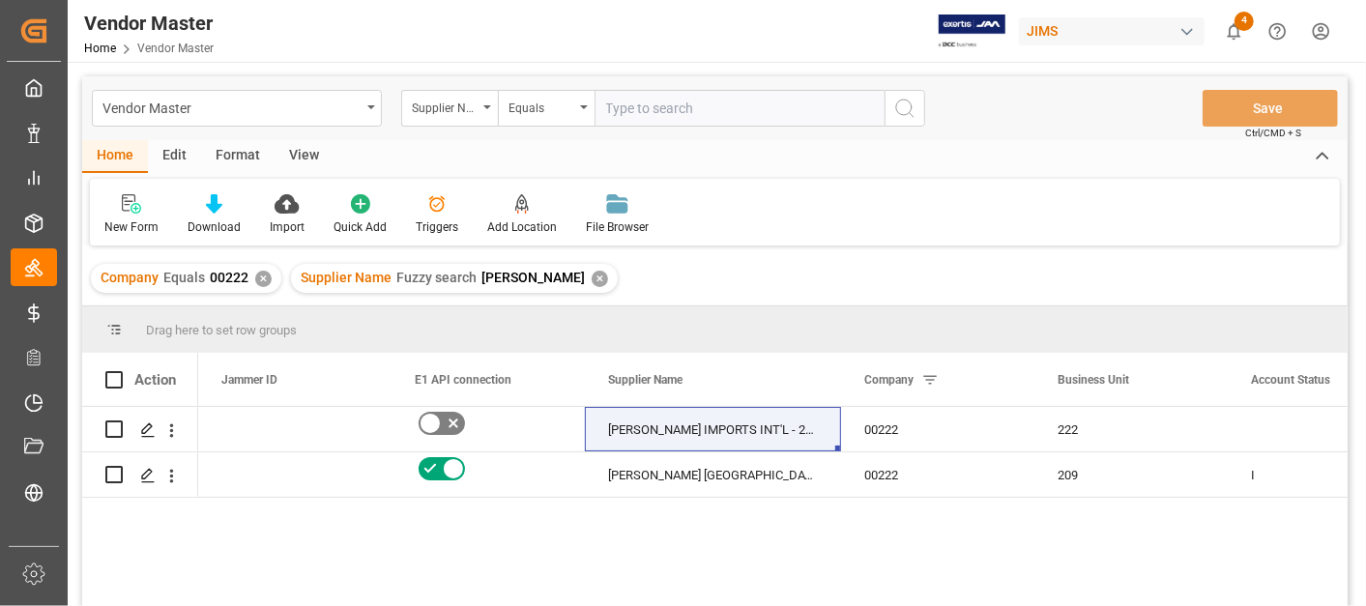
click at [592, 274] on div "✕" at bounding box center [600, 279] width 16 height 16
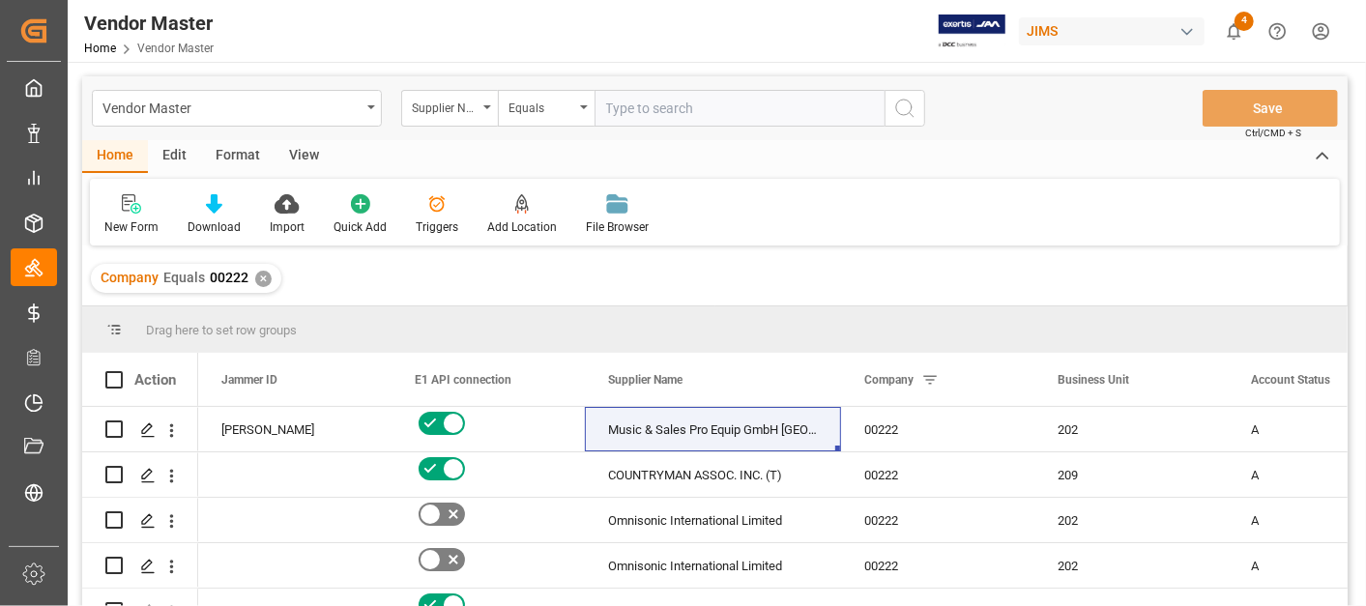
click at [640, 109] on input "text" at bounding box center [739, 108] width 290 height 37
type input "[PERSON_NAME] audio"
click at [551, 113] on div "Equals" at bounding box center [541, 106] width 66 height 22
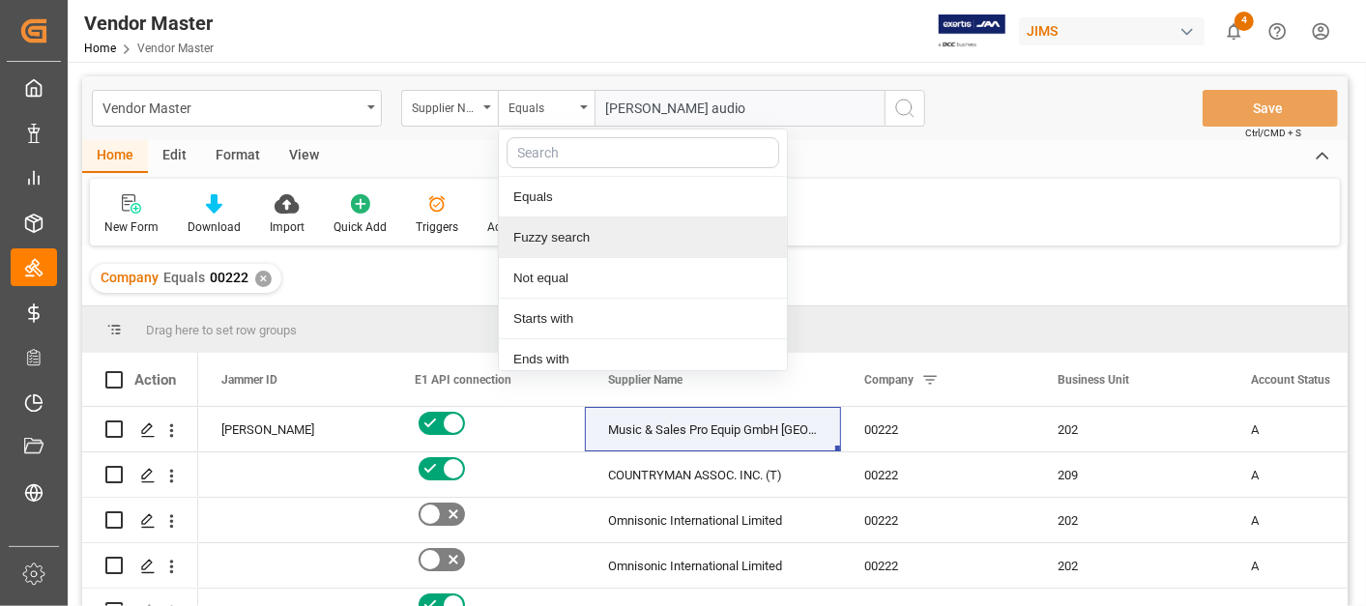
click at [566, 226] on div "Fuzzy search" at bounding box center [643, 237] width 288 height 41
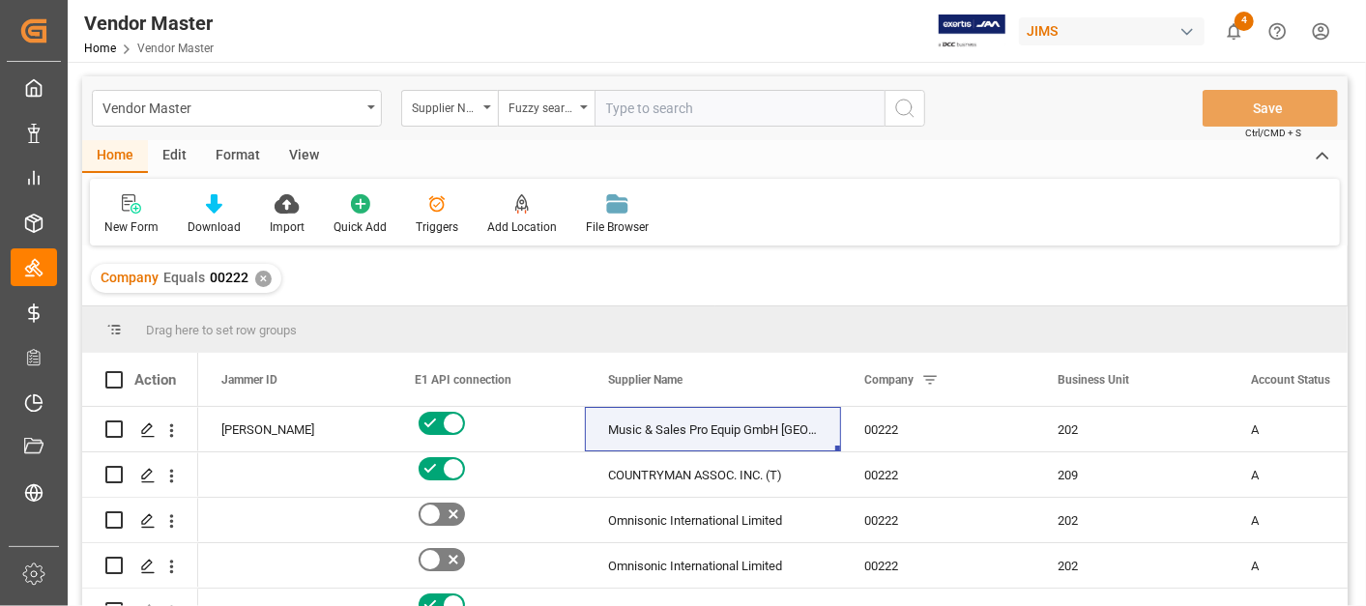
click at [720, 113] on input "text" at bounding box center [739, 108] width 290 height 37
type input "[PERSON_NAME] audio"
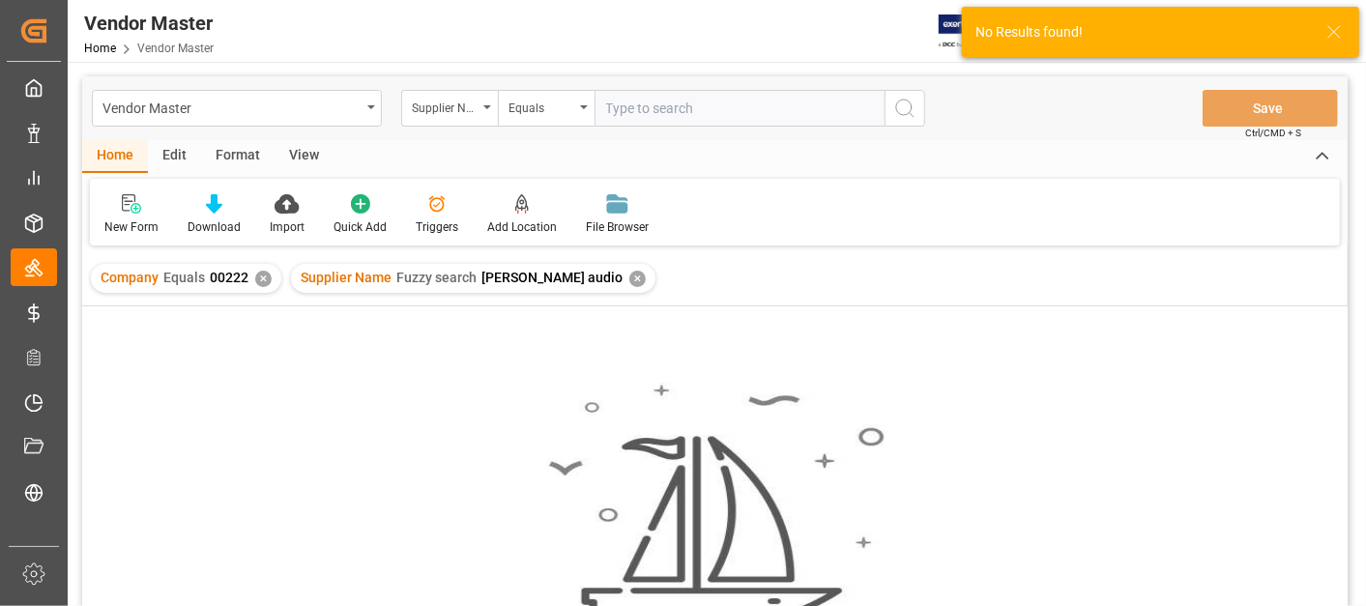
click at [261, 275] on div "✕" at bounding box center [263, 279] width 16 height 16
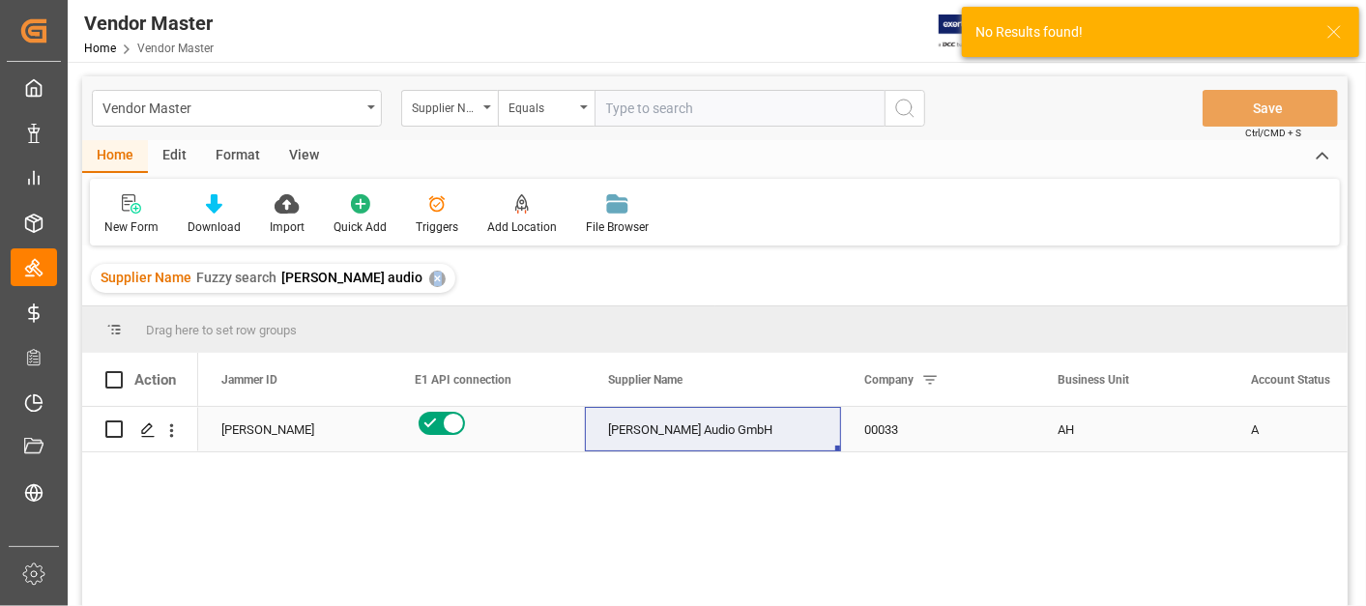
click at [678, 425] on div "[PERSON_NAME] Audio GmbH" at bounding box center [713, 429] width 256 height 44
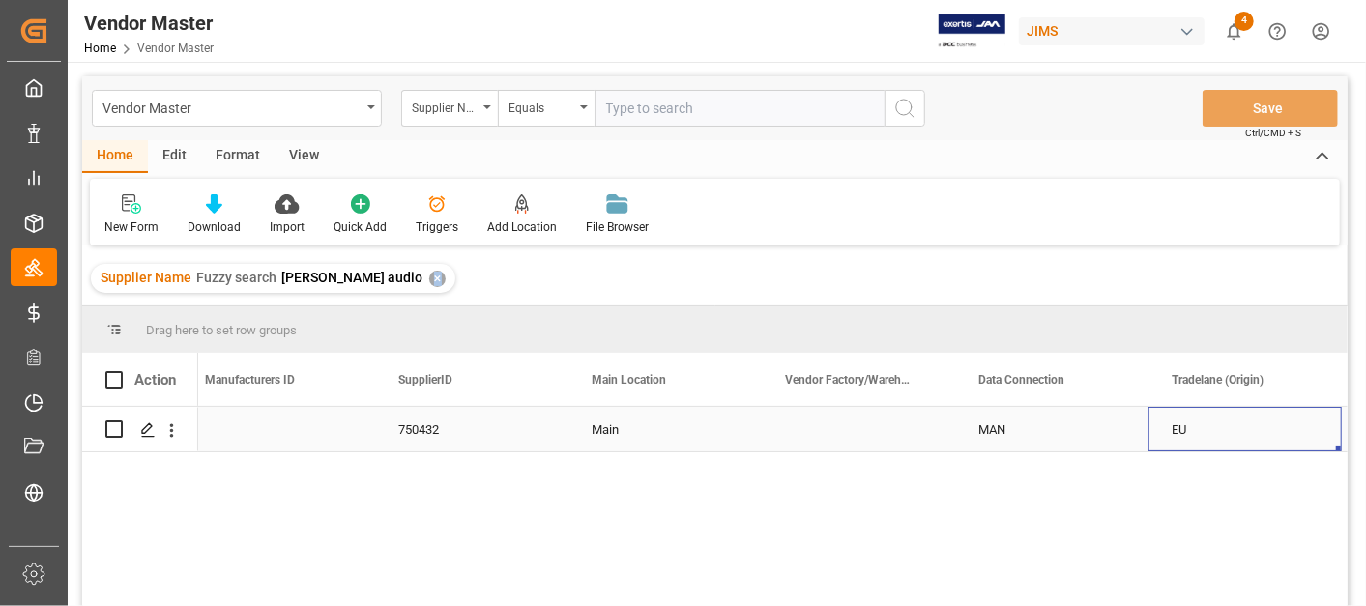
scroll to position [0, 2786]
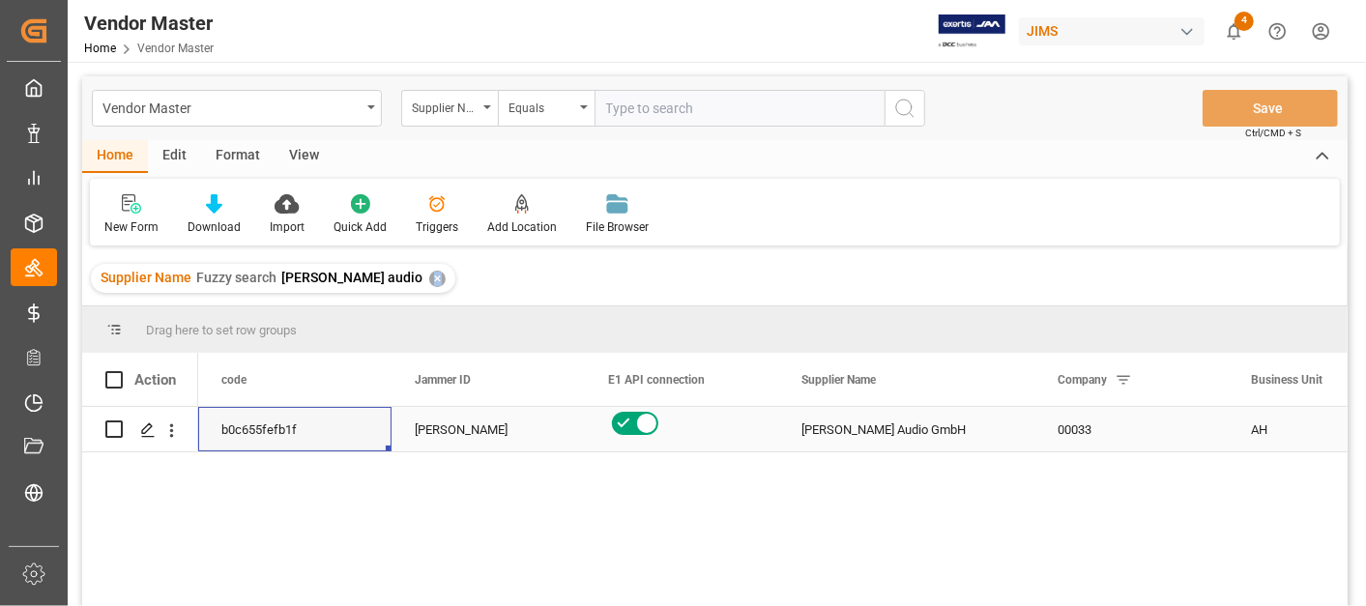
click at [823, 427] on div "[PERSON_NAME] Audio GmbH" at bounding box center [906, 429] width 256 height 44
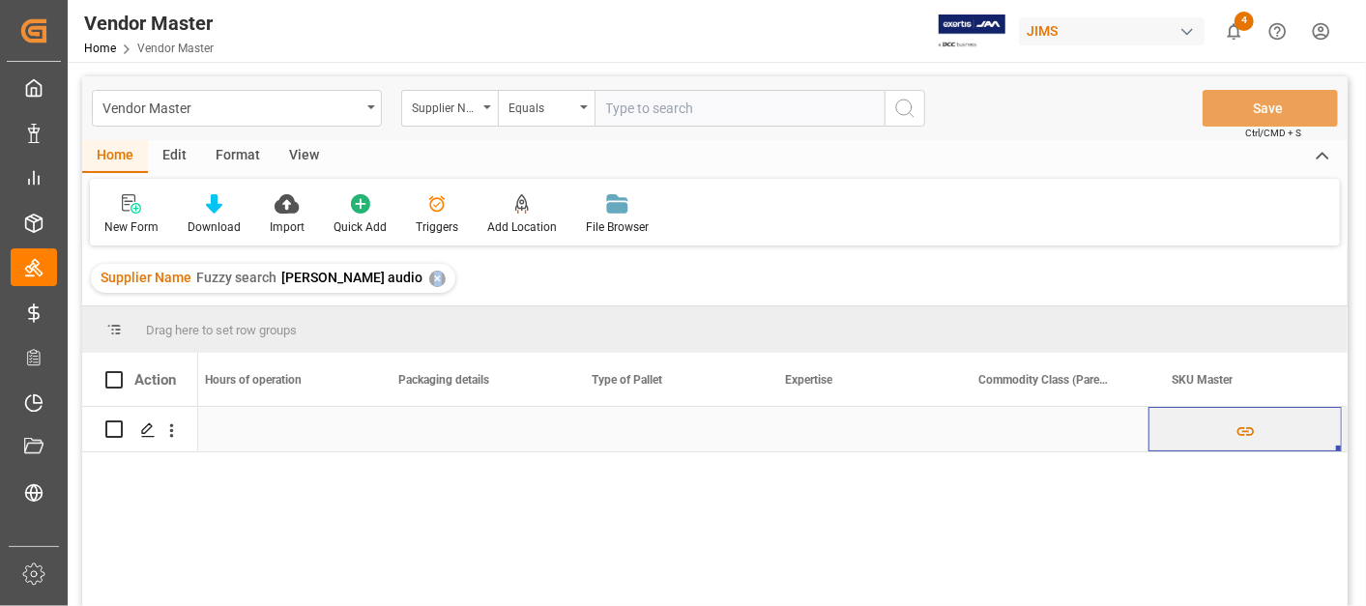
scroll to position [0, 9165]
